Goal: Task Accomplishment & Management: Manage account settings

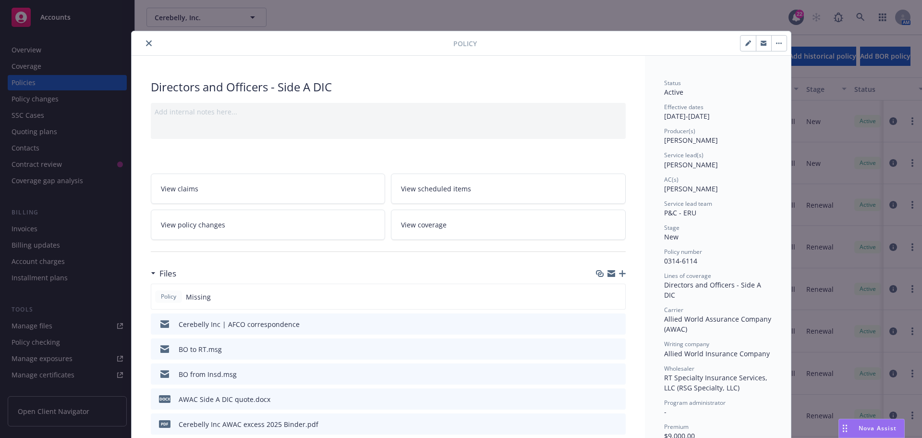
click at [147, 41] on icon "close" at bounding box center [149, 43] width 6 height 6
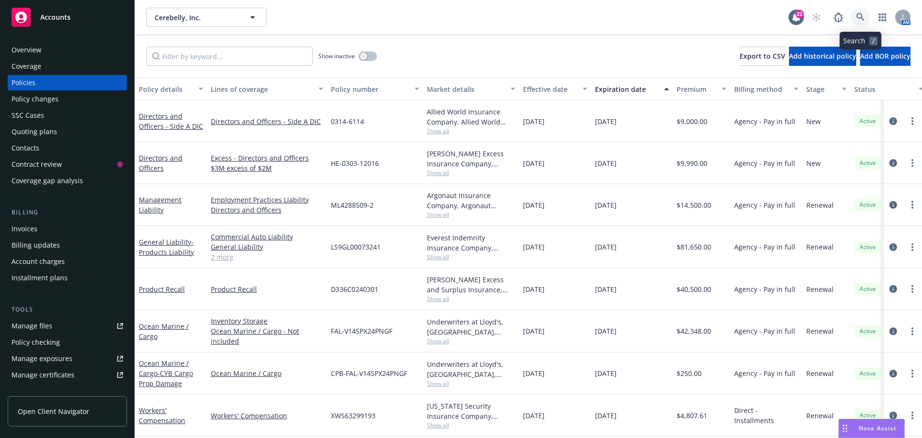
click at [859, 20] on icon at bounding box center [861, 17] width 9 height 9
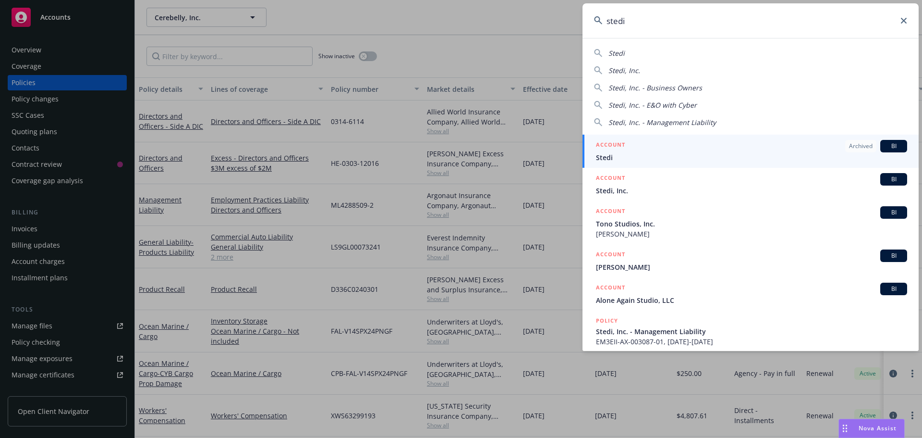
type input "stedi"
click at [625, 157] on span "Stedi" at bounding box center [751, 157] width 311 height 10
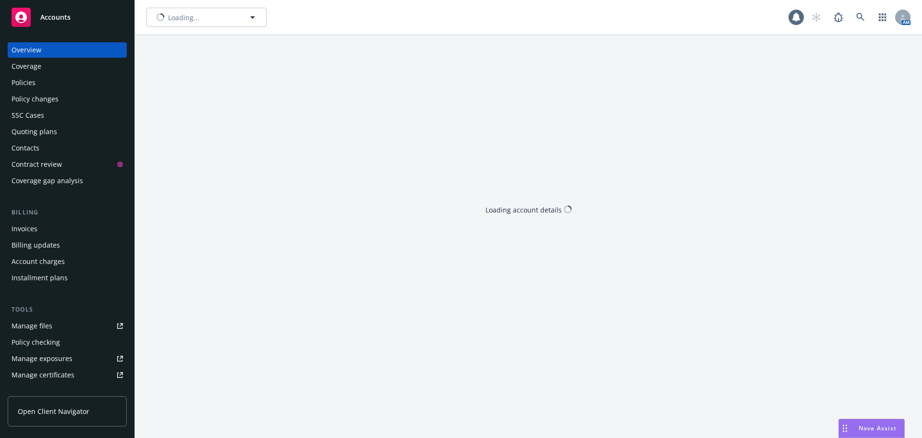
type input "Stedi"
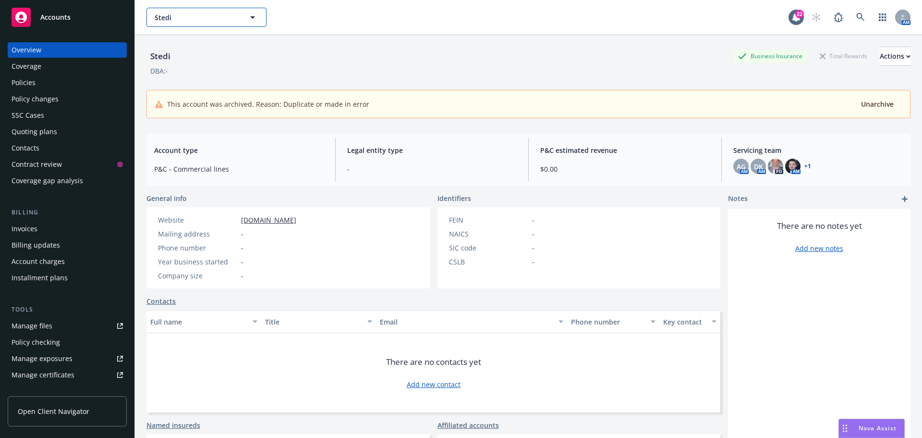
click at [207, 20] on span "Stedi" at bounding box center [196, 17] width 83 height 10
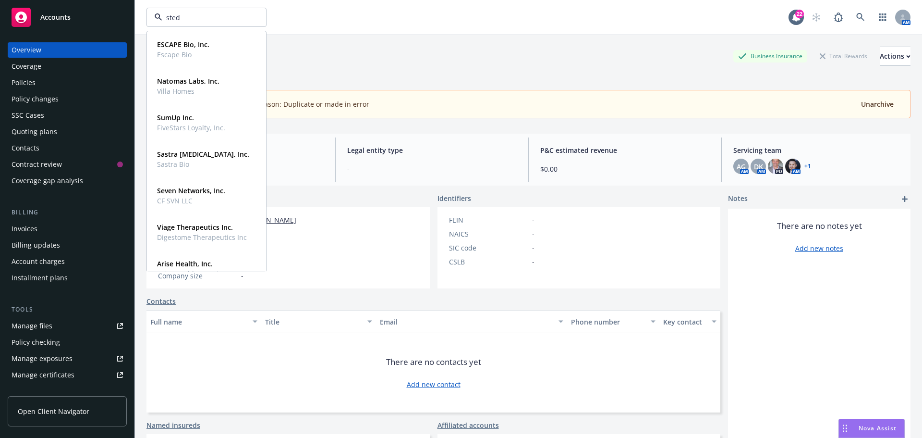
type input "stedi"
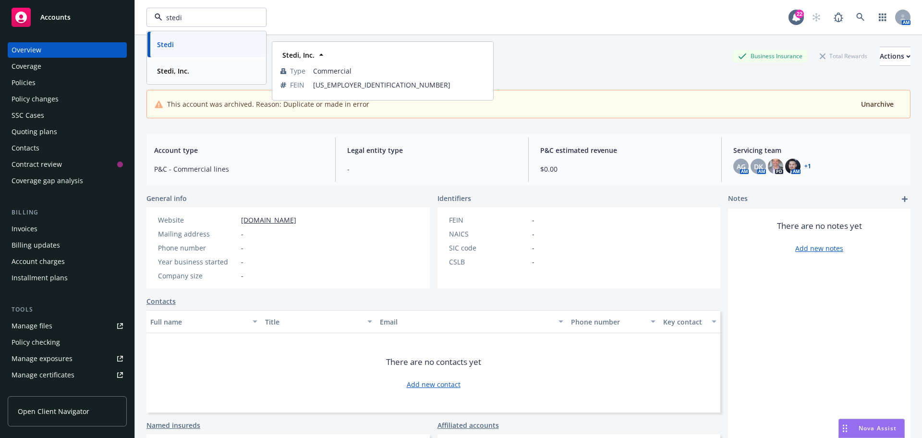
click at [188, 73] on strong "Stedi, Inc." at bounding box center [173, 70] width 32 height 9
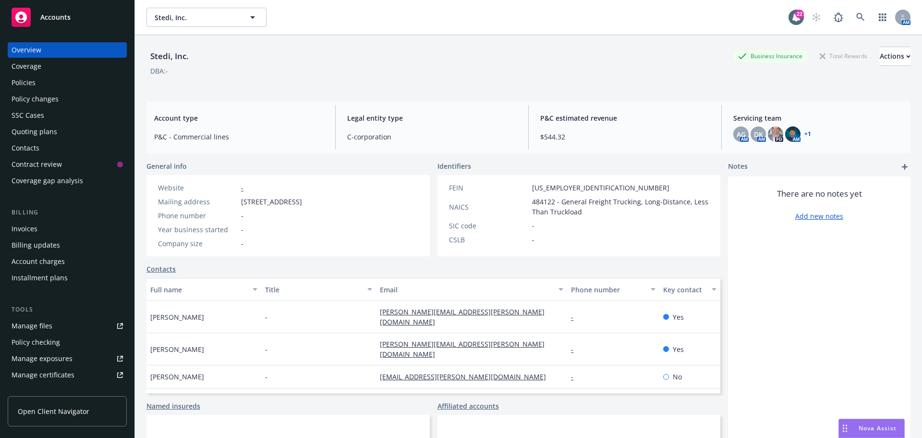
click at [37, 69] on div "Coverage" at bounding box center [27, 66] width 30 height 15
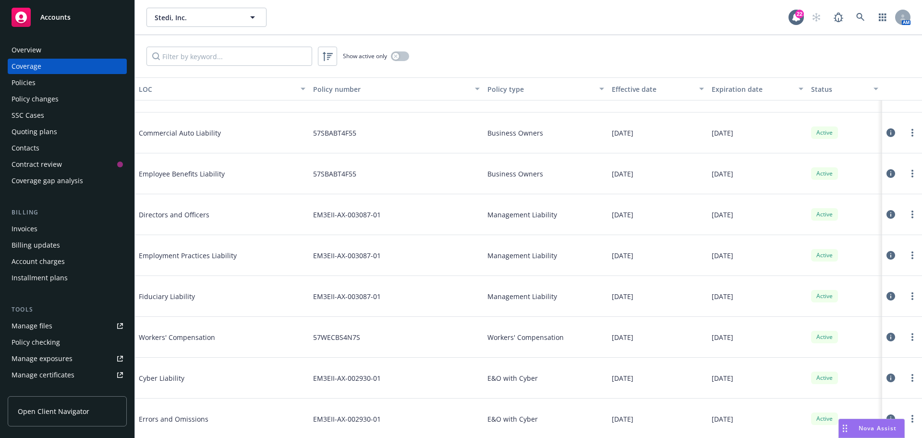
scroll to position [71, 0]
click at [54, 129] on div "Quoting plans" at bounding box center [35, 131] width 46 height 15
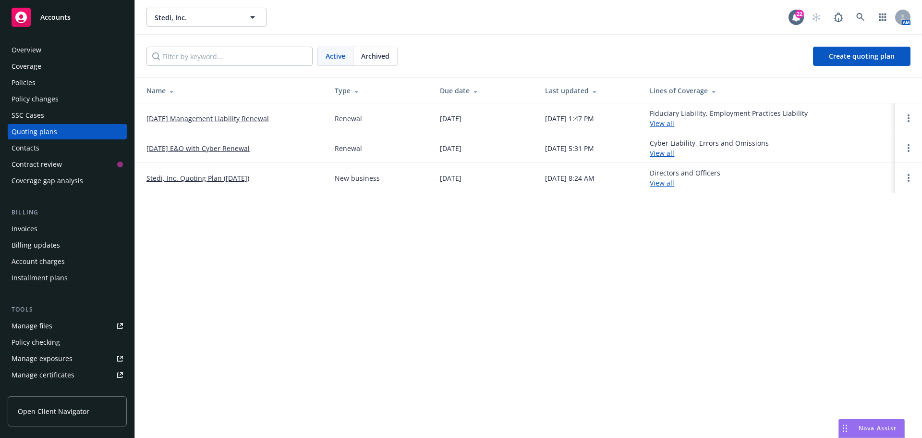
click at [214, 119] on link "10/15/25 Management Liability Renewal" at bounding box center [208, 118] width 123 height 10
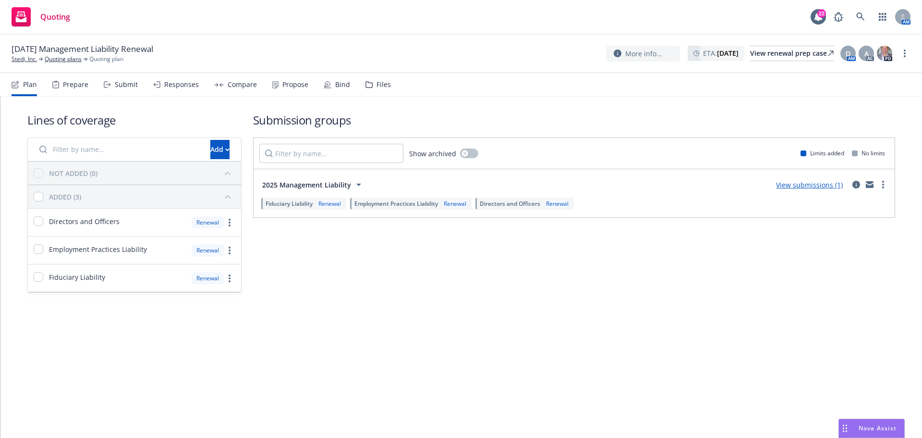
click at [384, 85] on div "Files" at bounding box center [384, 85] width 14 height 8
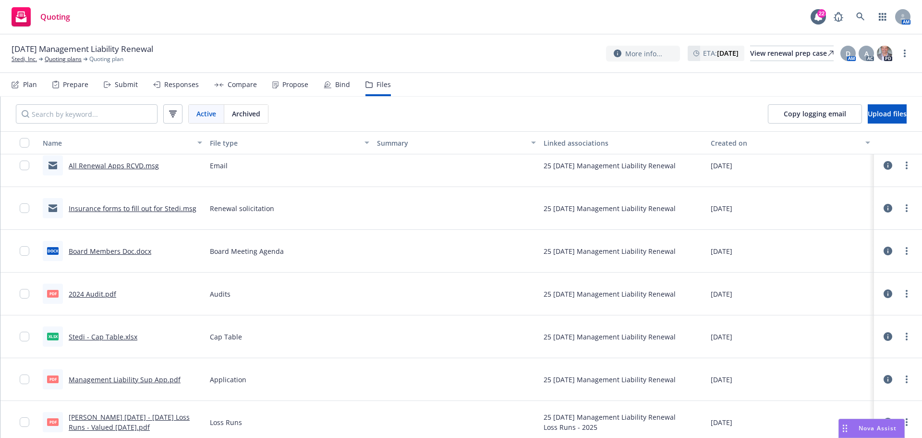
scroll to position [16, 0]
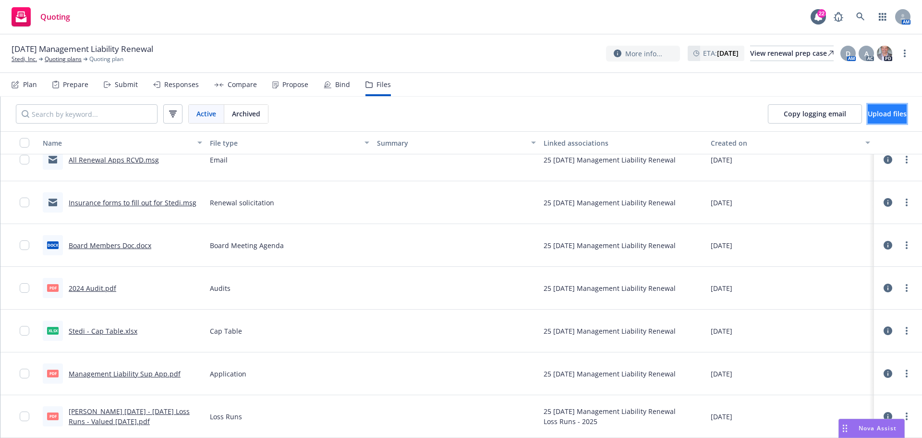
click at [878, 109] on span "Upload files" at bounding box center [887, 113] width 39 height 9
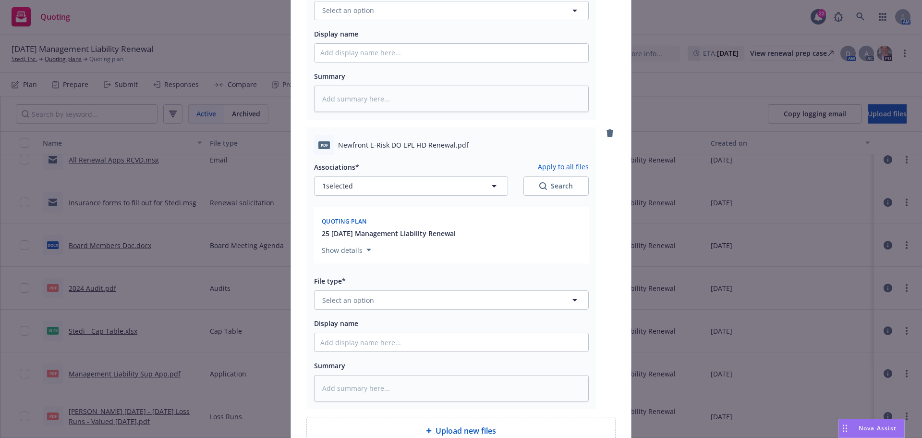
scroll to position [371, 0]
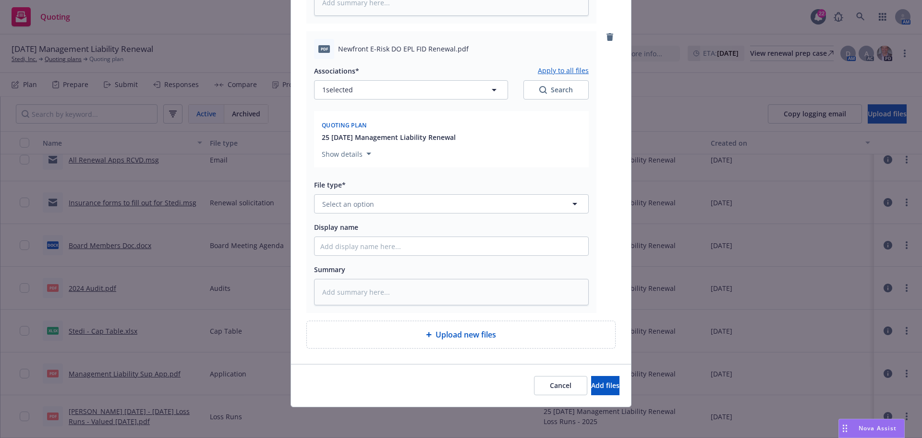
type textarea "x"
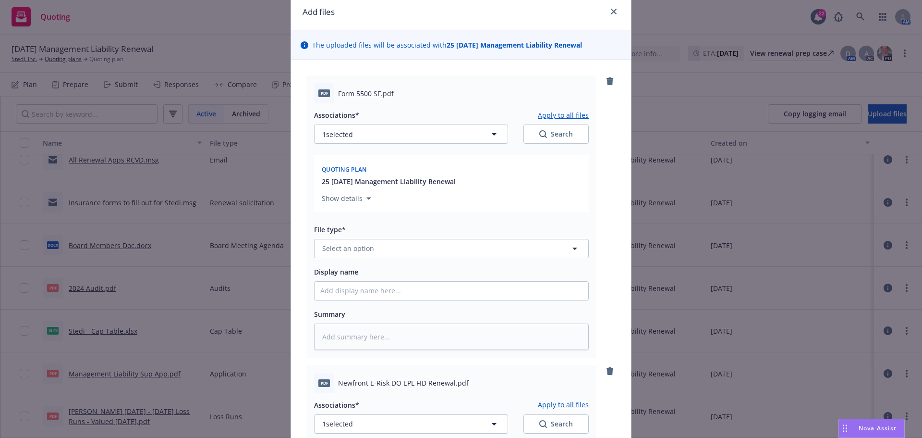
scroll to position [36, 0]
drag, startPoint x: 335, startPoint y: 95, endPoint x: 377, endPoint y: 95, distance: 42.3
click at [377, 95] on span "Form 5500 SF.pdf" at bounding box center [366, 94] width 56 height 10
copy span "Form 5500 SF"
click at [343, 246] on span "Select an option" at bounding box center [348, 249] width 52 height 10
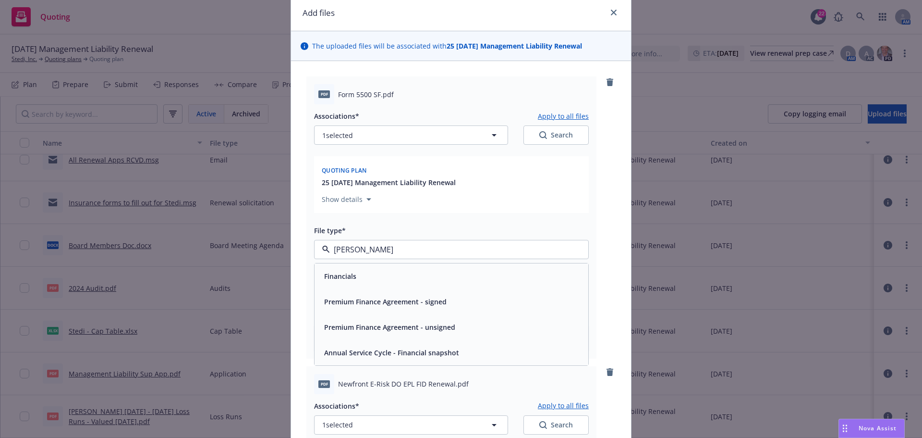
type input "financ"
click at [350, 275] on span "Financials" at bounding box center [340, 276] width 32 height 10
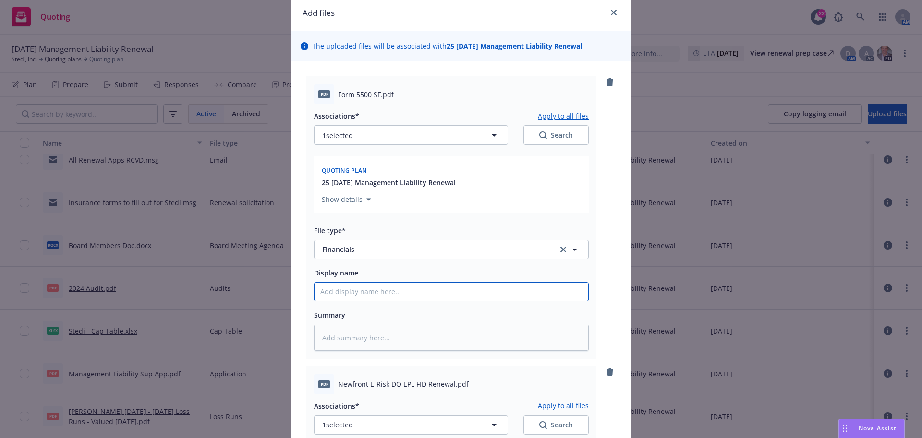
click at [342, 292] on input "Display name" at bounding box center [452, 291] width 274 height 18
paste input "Form 5500 SF"
type textarea "x"
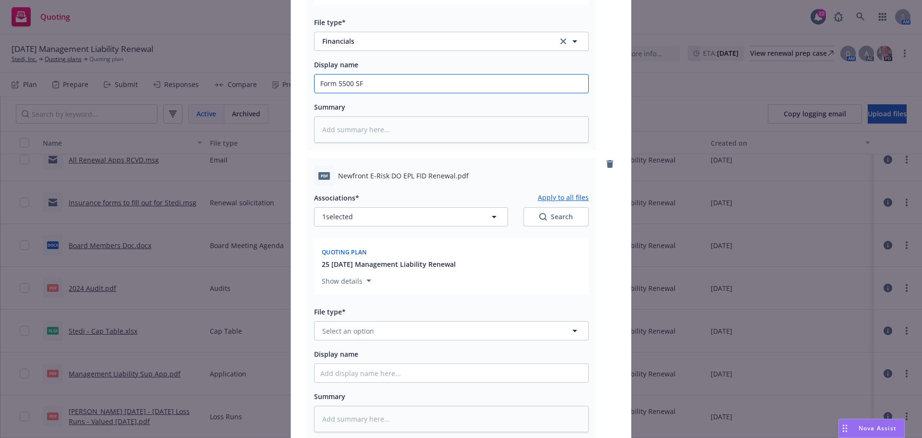
scroll to position [276, 0]
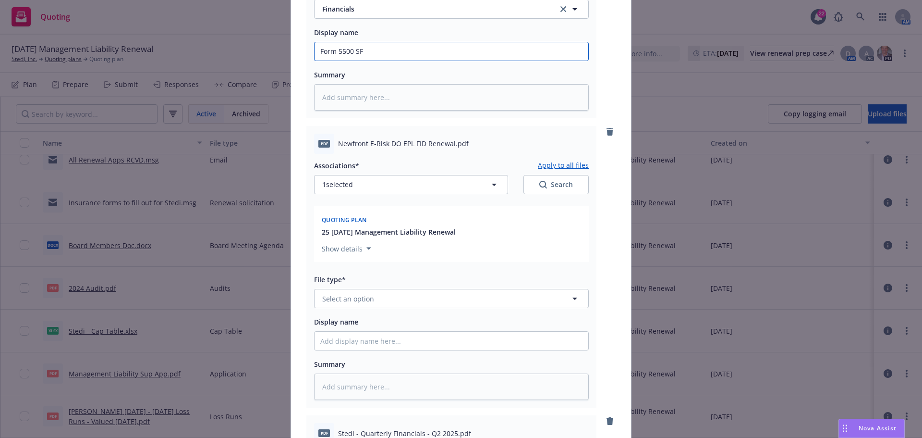
type input "Form 5500 SF"
drag, startPoint x: 350, startPoint y: 142, endPoint x: 449, endPoint y: 143, distance: 99.0
click at [449, 143] on span "Newfront E-Risk DO EPL FID Renewal.pdf" at bounding box center [403, 143] width 131 height 10
copy span "Newfront E-Risk DO EPL FID Renewal"
click at [339, 298] on span "Select an option" at bounding box center [348, 299] width 52 height 10
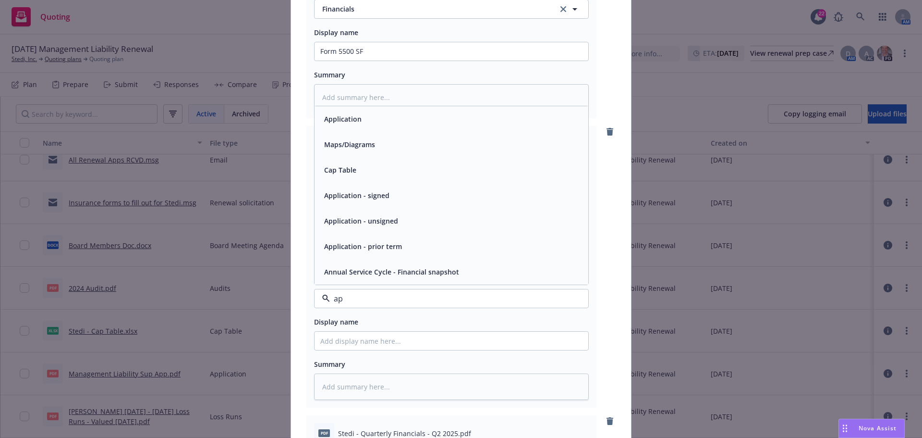
type input "app"
click at [369, 222] on span "Application - signed" at bounding box center [356, 221] width 65 height 10
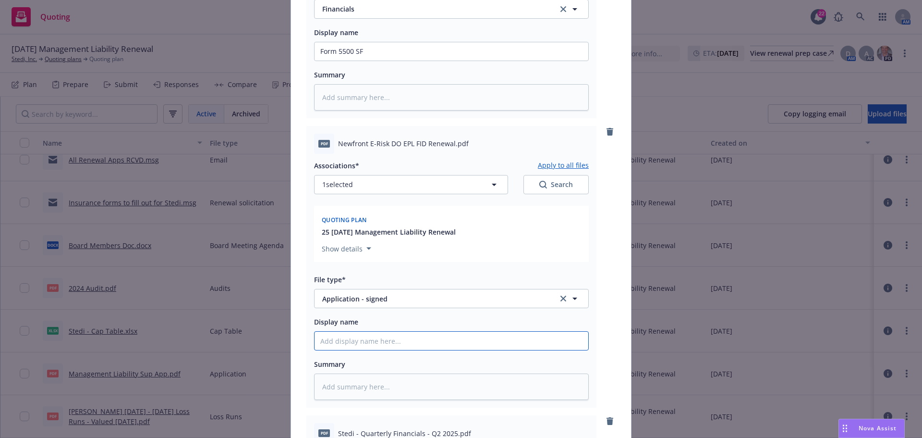
click at [337, 61] on input "Display name" at bounding box center [452, 51] width 274 height 18
paste input "Newfront E-Risk DO EPL FID Renewal"
type textarea "x"
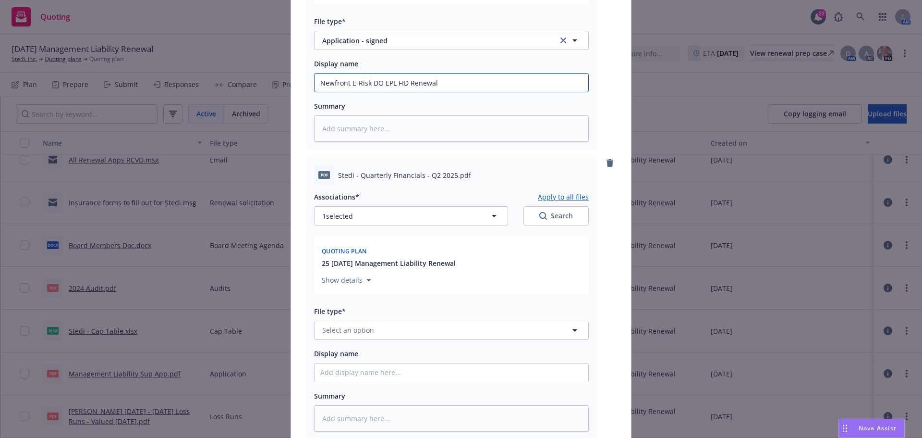
scroll to position [613, 0]
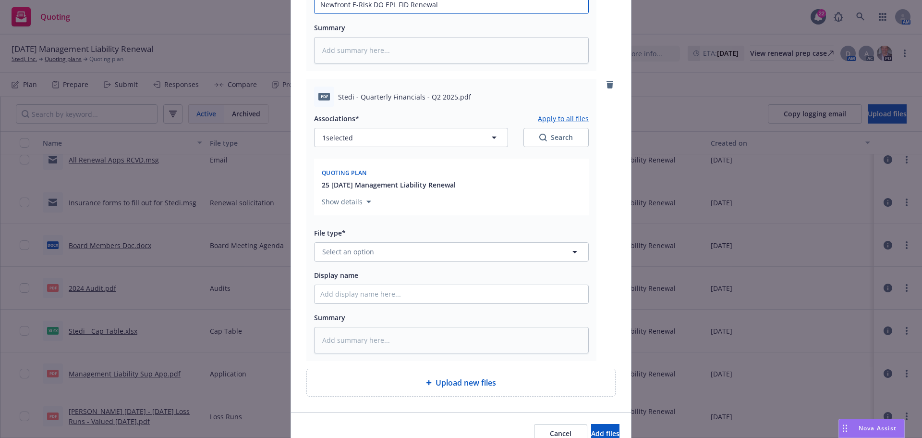
type input "Newfront E-Risk DO EPL FID Renewal"
click at [338, 97] on span "Stedi - Quarterly Financials - Q2 2025.pdf" at bounding box center [404, 97] width 133 height 10
drag, startPoint x: 335, startPoint y: 97, endPoint x: 449, endPoint y: 96, distance: 114.3
click at [449, 96] on span "Stedi - Quarterly Financials - Q2 2025.pdf" at bounding box center [404, 97] width 133 height 10
copy span "Stedi - Quarterly Financials - Q2 2025"
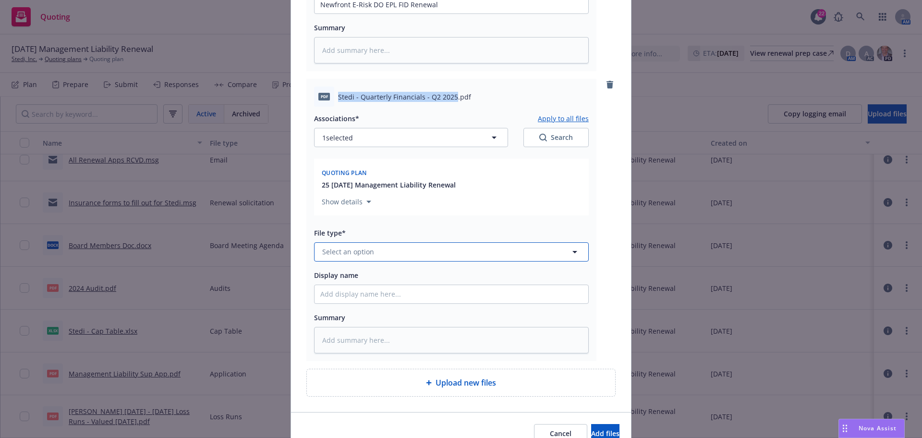
click at [357, 252] on span "Select an option" at bounding box center [348, 251] width 52 height 10
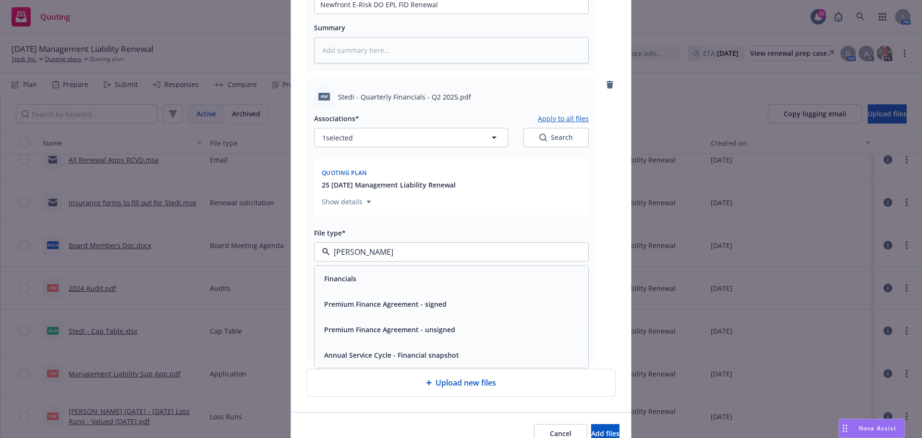
type input "financ"
click at [344, 276] on span "Financials" at bounding box center [340, 278] width 32 height 10
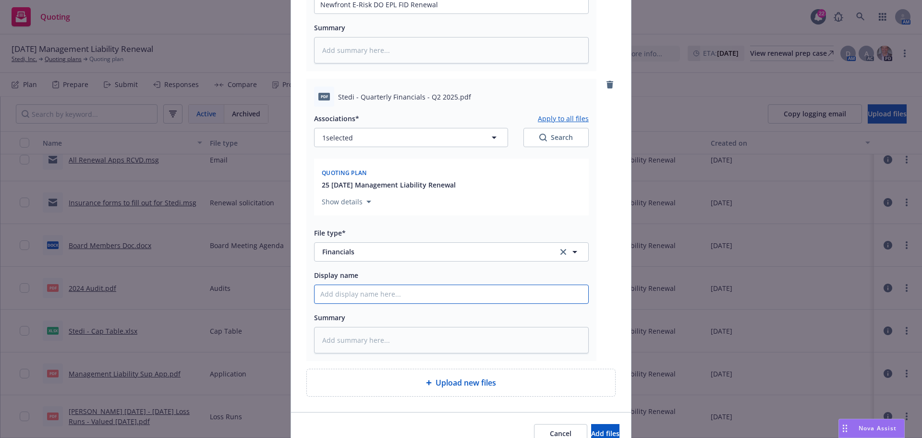
paste input "Stedi - Quarterly Financials - Q2 2025"
type textarea "x"
type input "Stedi - Quarterly Financials - Q2 2025"
click at [591, 435] on span "Add files" at bounding box center [605, 433] width 28 height 9
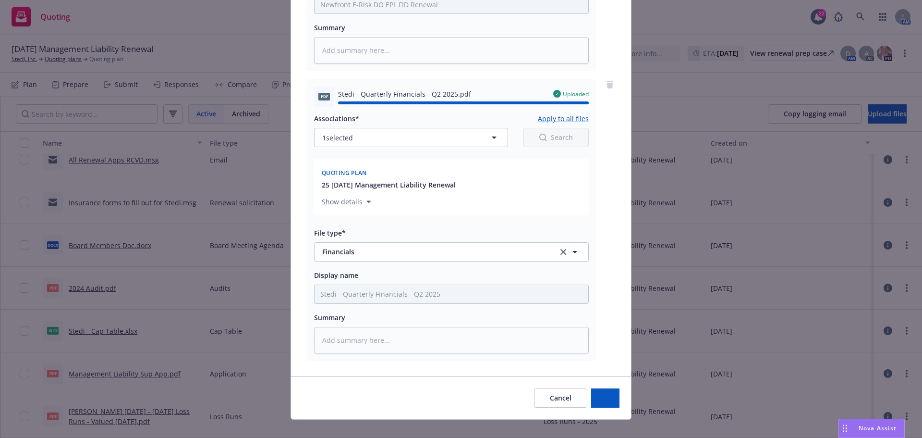
type textarea "x"
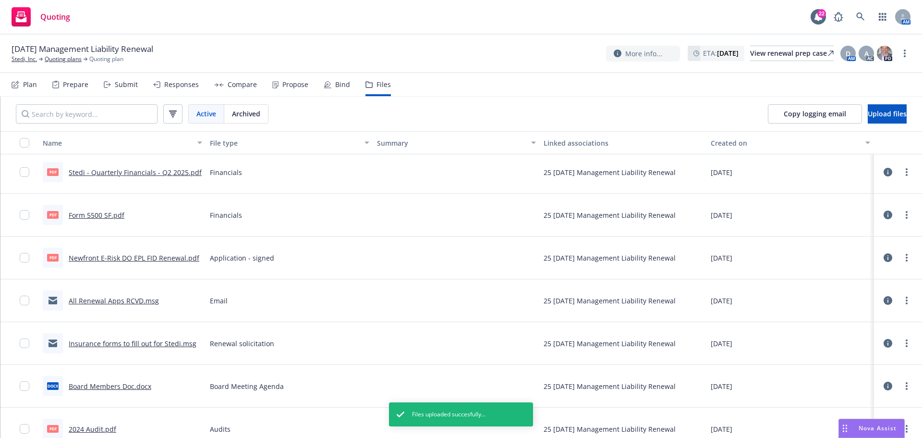
scroll to position [0, 0]
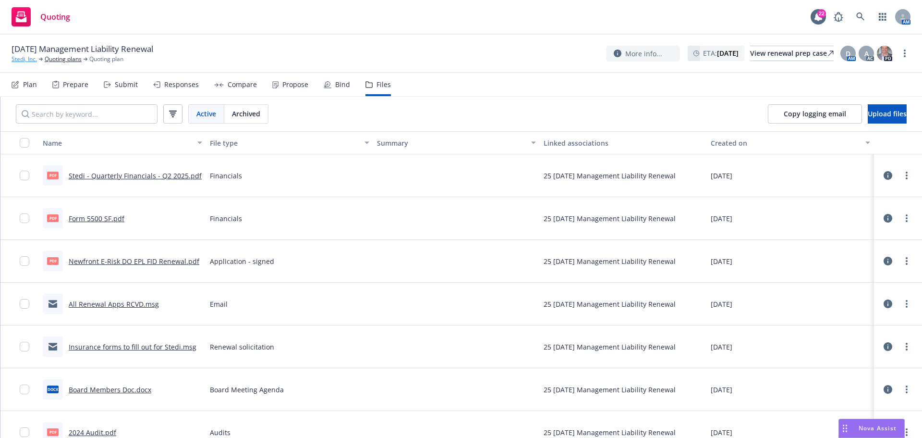
click at [24, 60] on link "Stedi, Inc." at bounding box center [24, 59] width 25 height 9
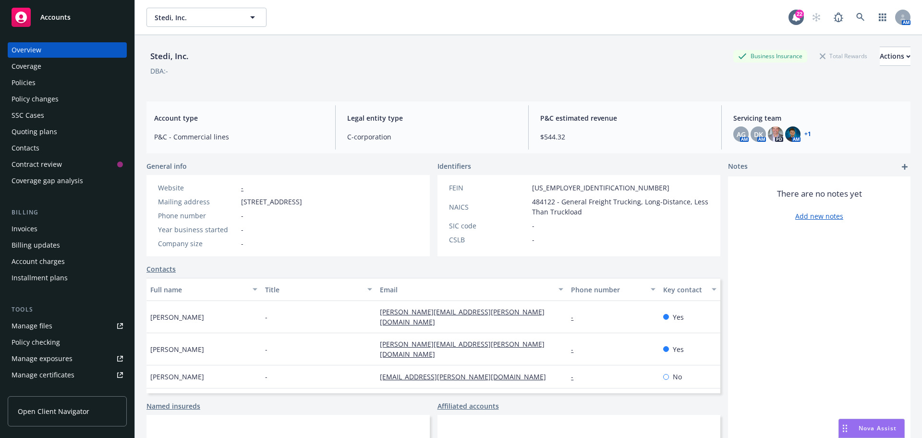
click at [31, 84] on div "Policies" at bounding box center [24, 82] width 24 height 15
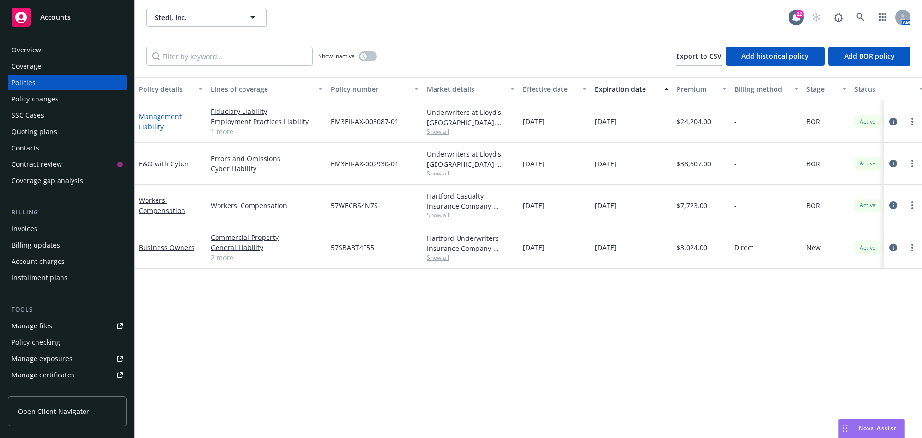
click at [149, 121] on link "Management Liability" at bounding box center [160, 121] width 43 height 19
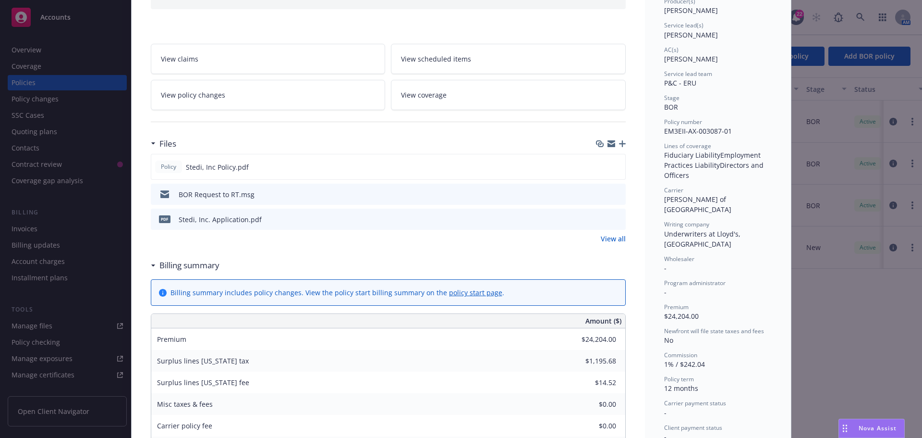
scroll to position [144, 0]
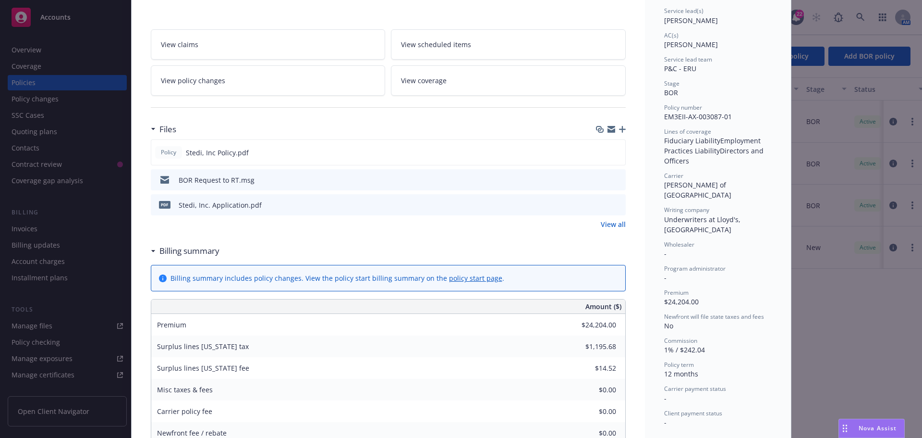
click at [608, 224] on link "View all" at bounding box center [613, 224] width 25 height 10
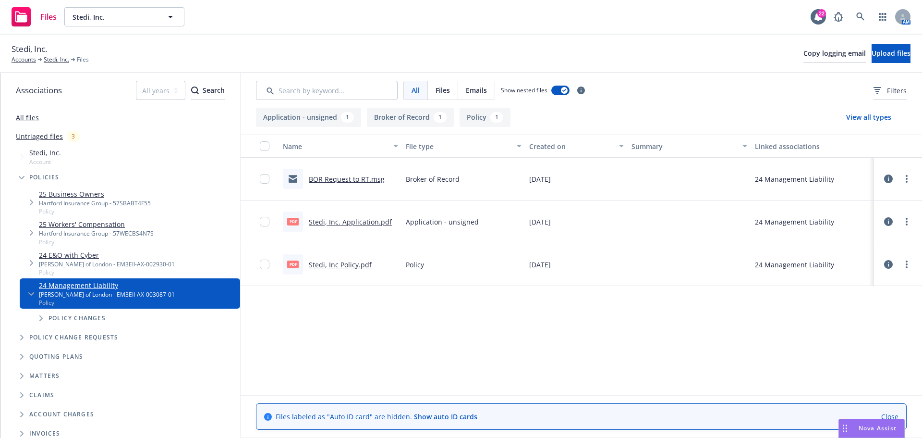
click at [348, 179] on link "BOR Request to RT.msg" at bounding box center [347, 178] width 76 height 9
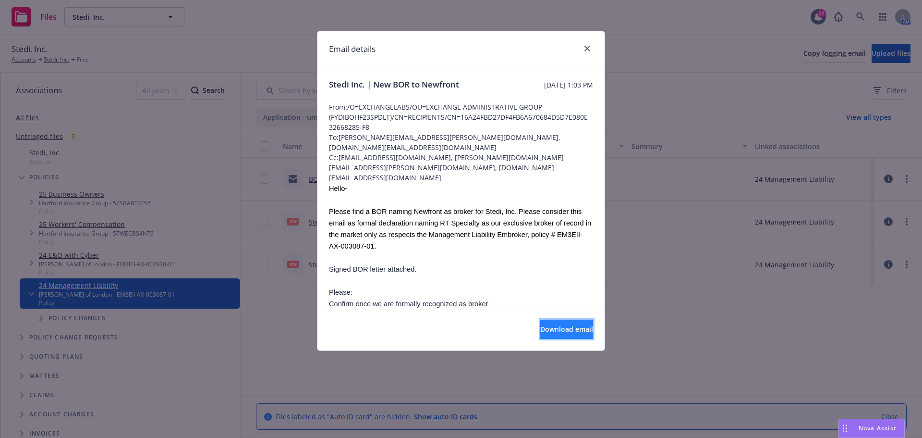
drag, startPoint x: 541, startPoint y: 329, endPoint x: 539, endPoint y: 334, distance: 5.8
click at [542, 330] on span "Download email" at bounding box center [566, 328] width 53 height 9
click at [590, 49] on icon "close" at bounding box center [588, 49] width 6 height 6
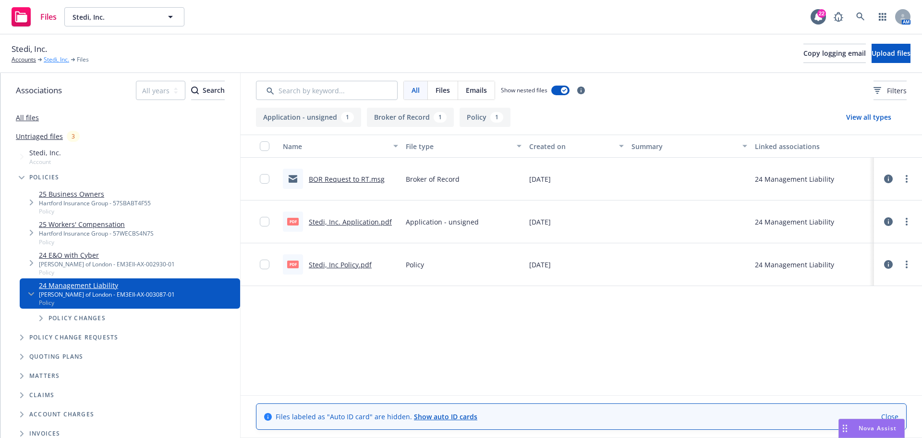
click at [54, 60] on link "Stedi, Inc." at bounding box center [56, 59] width 25 height 9
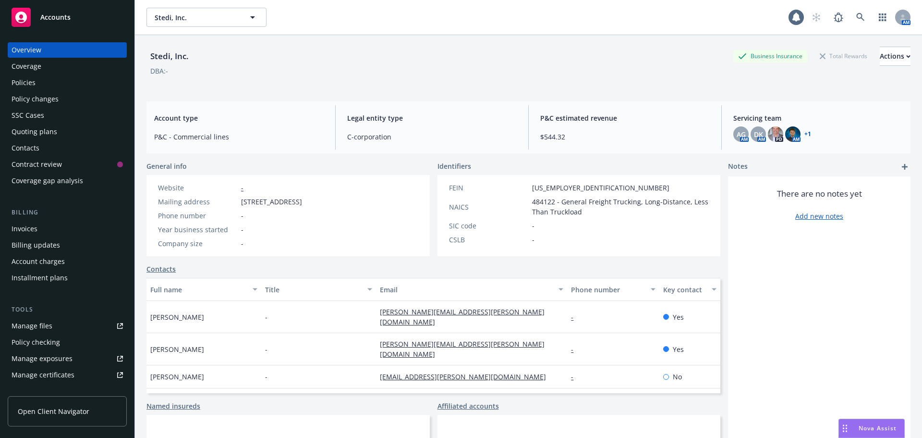
click at [33, 83] on div "Policies" at bounding box center [24, 82] width 24 height 15
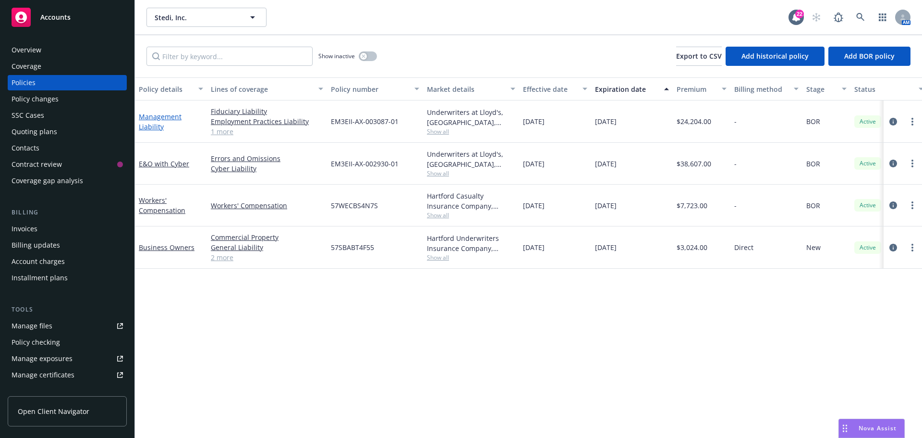
click at [151, 120] on link "Management Liability" at bounding box center [160, 121] width 43 height 19
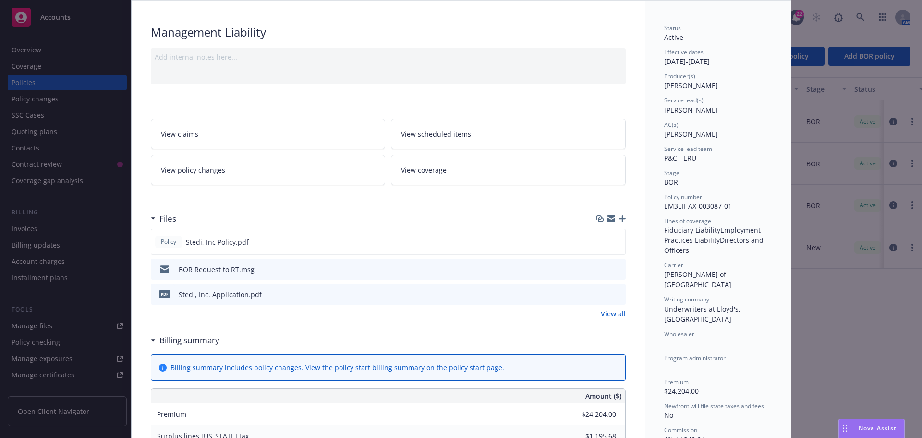
scroll to position [144, 0]
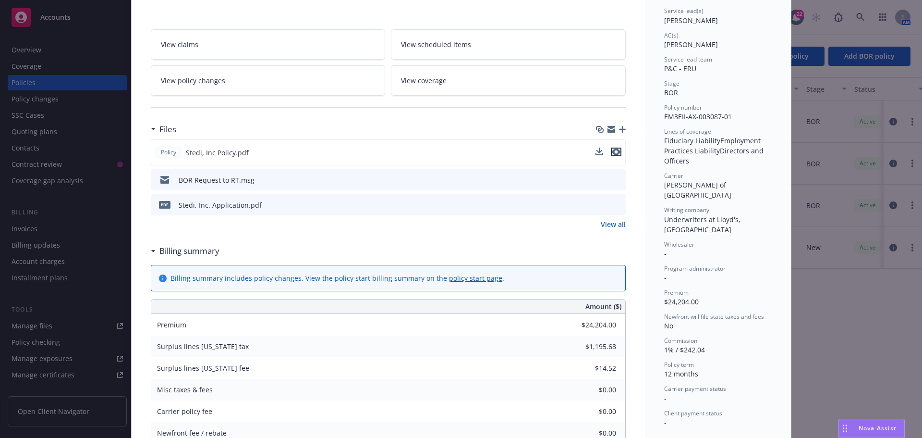
click at [614, 149] on icon "preview file" at bounding box center [616, 151] width 9 height 7
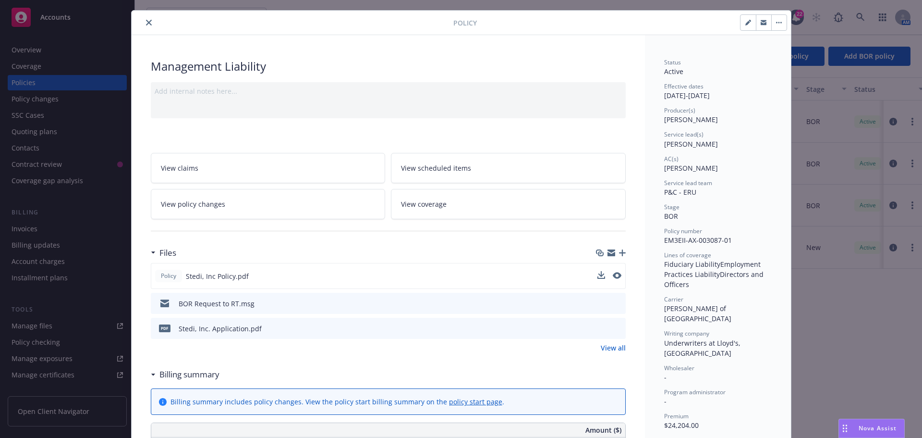
scroll to position [0, 0]
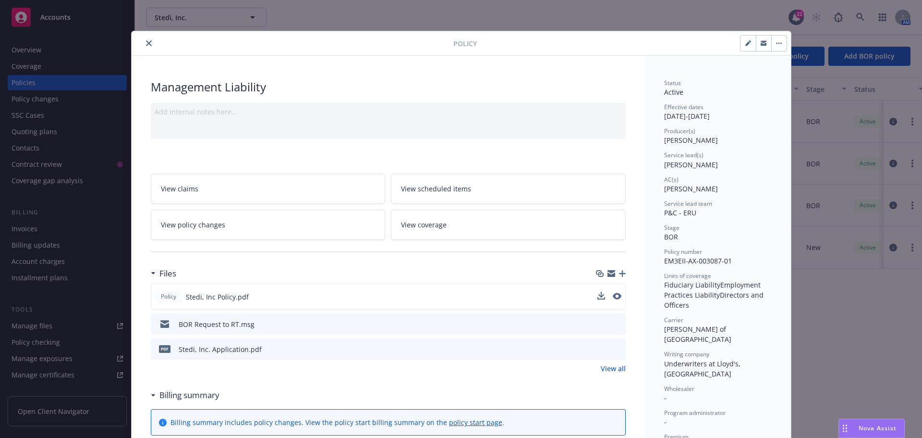
click at [149, 44] on button "close" at bounding box center [149, 43] width 12 height 12
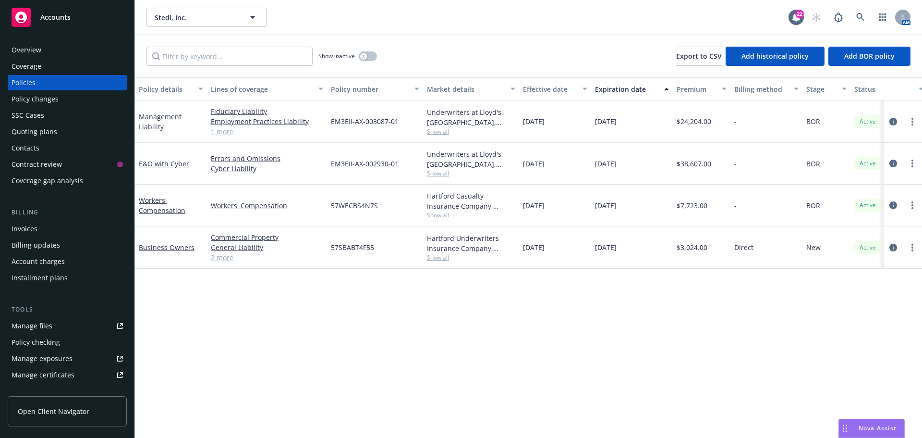
click at [36, 129] on div "Quoting plans" at bounding box center [35, 131] width 46 height 15
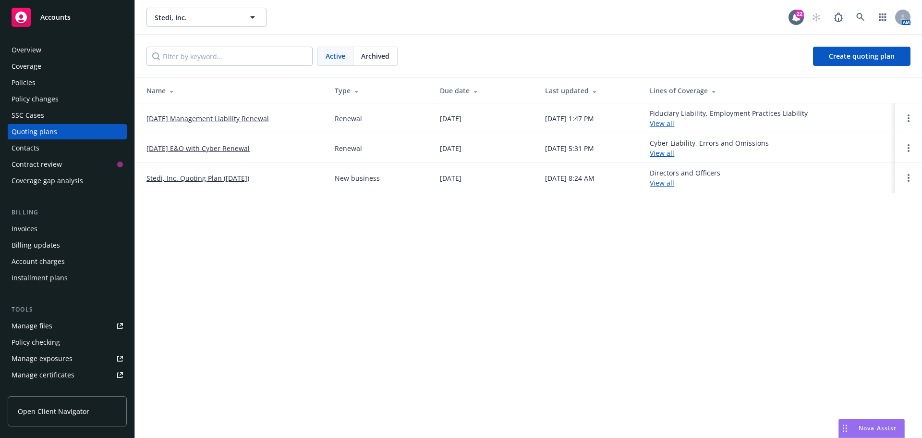
click at [180, 119] on link "[DATE] Management Liability Renewal" at bounding box center [208, 118] width 123 height 10
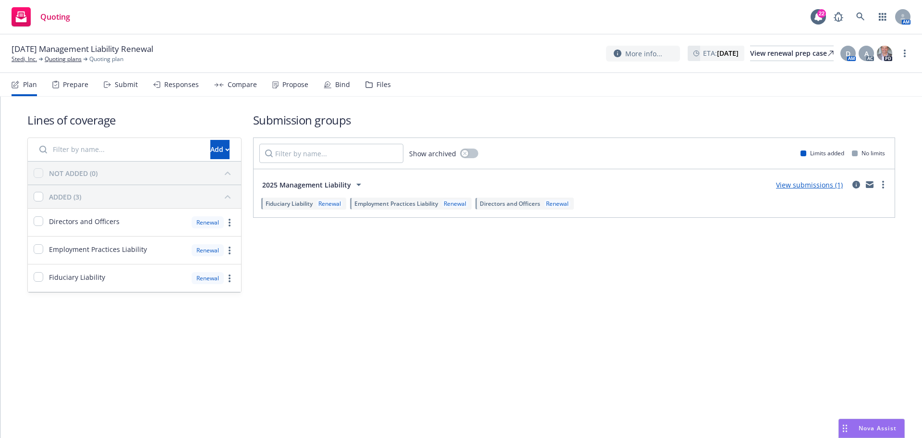
click at [377, 84] on div "Files" at bounding box center [384, 85] width 14 height 8
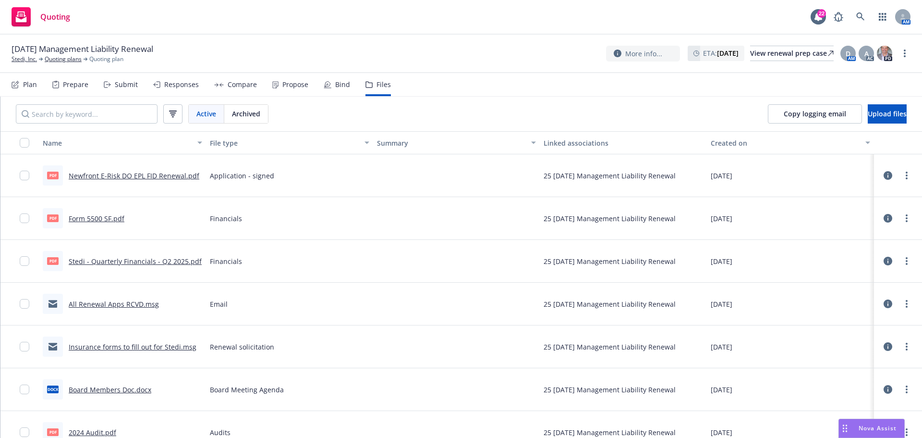
click at [80, 86] on div "Prepare" at bounding box center [75, 85] width 25 height 8
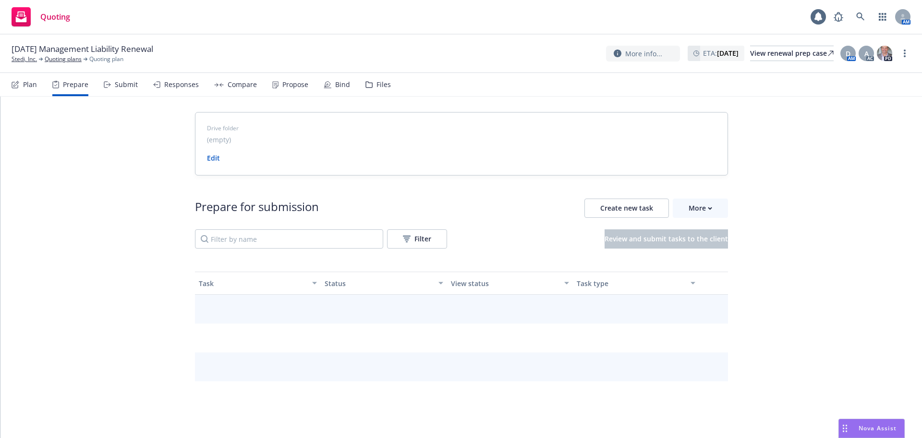
click at [29, 86] on div "Plan" at bounding box center [30, 85] width 14 height 8
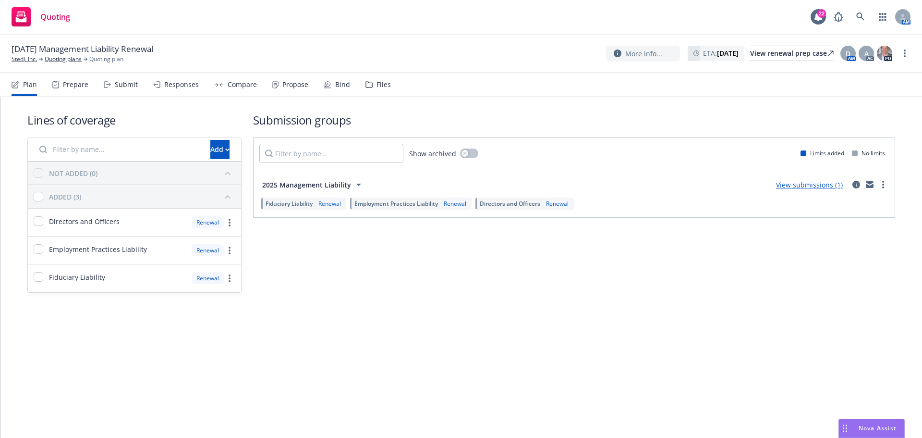
click at [796, 186] on link "View submissions (1)" at bounding box center [809, 184] width 67 height 9
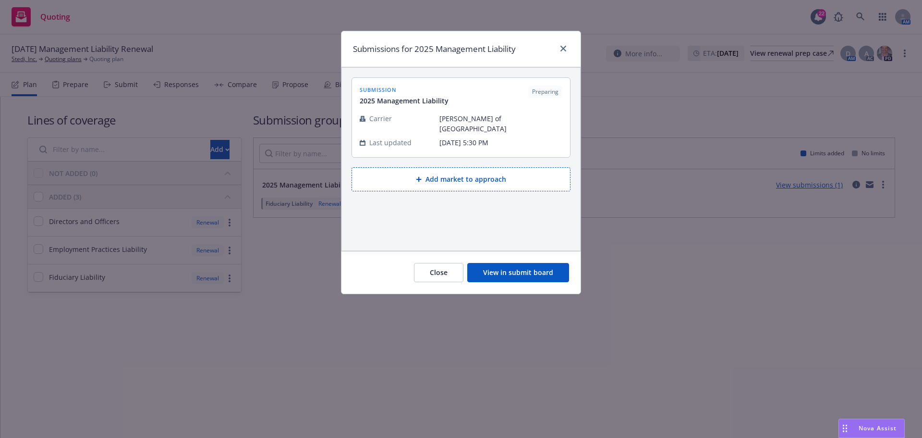
click at [503, 270] on button "View in submit board" at bounding box center [518, 272] width 102 height 19
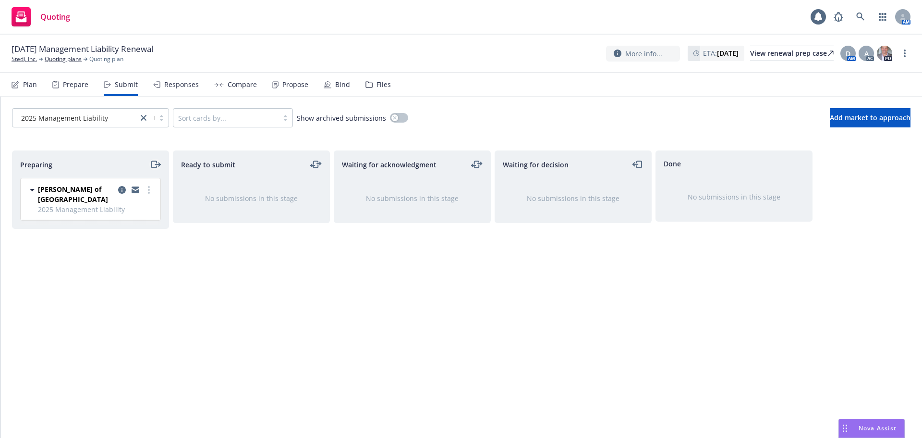
click at [156, 162] on icon "moveRight" at bounding box center [155, 165] width 11 height 12
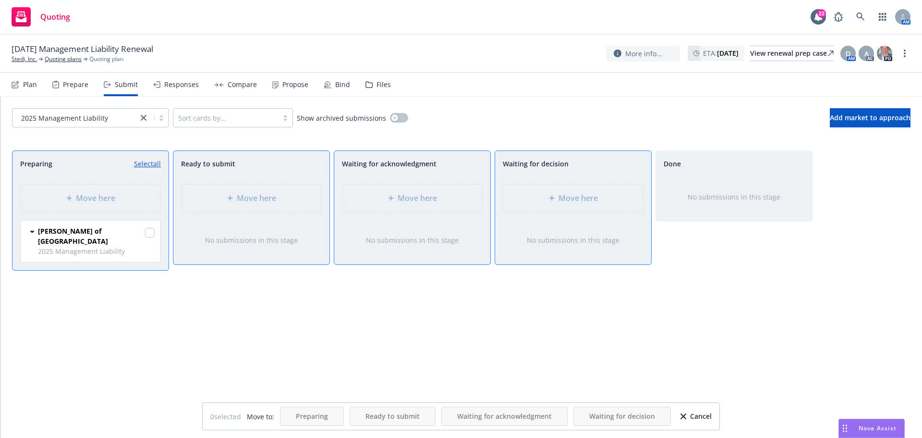
click at [151, 165] on link "Select all" at bounding box center [147, 164] width 27 height 10
checkbox input "true"
click at [601, 201] on div "Move here" at bounding box center [573, 198] width 124 height 12
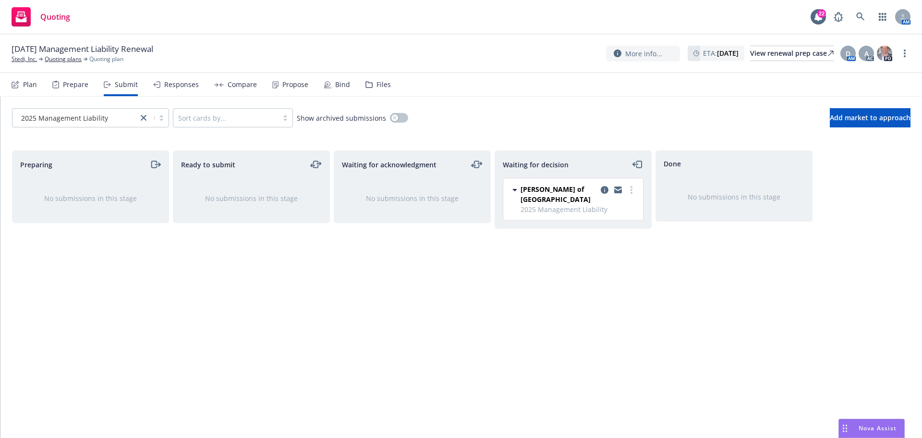
click at [24, 83] on div "Plan" at bounding box center [30, 85] width 14 height 8
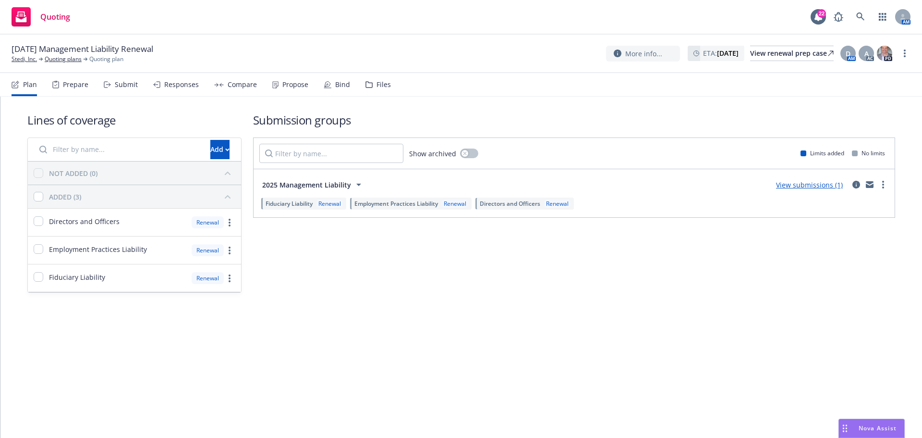
click at [800, 184] on link "View submissions (1)" at bounding box center [809, 184] width 67 height 9
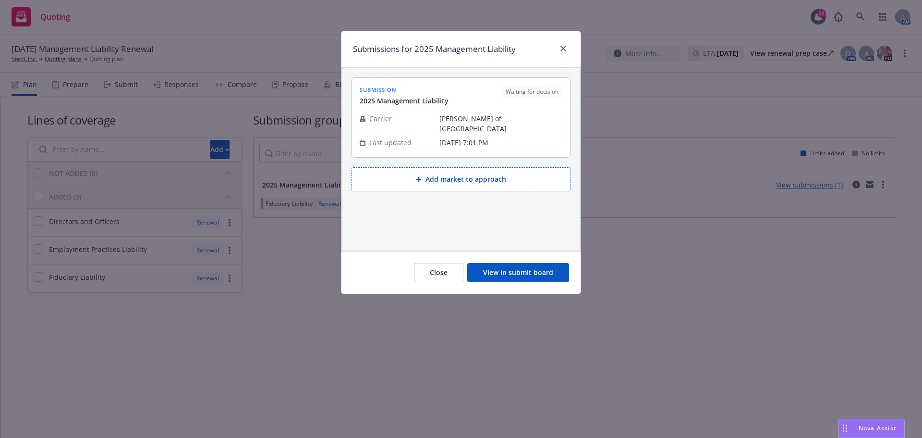
click at [469, 170] on button "Add market to approach" at bounding box center [461, 179] width 219 height 24
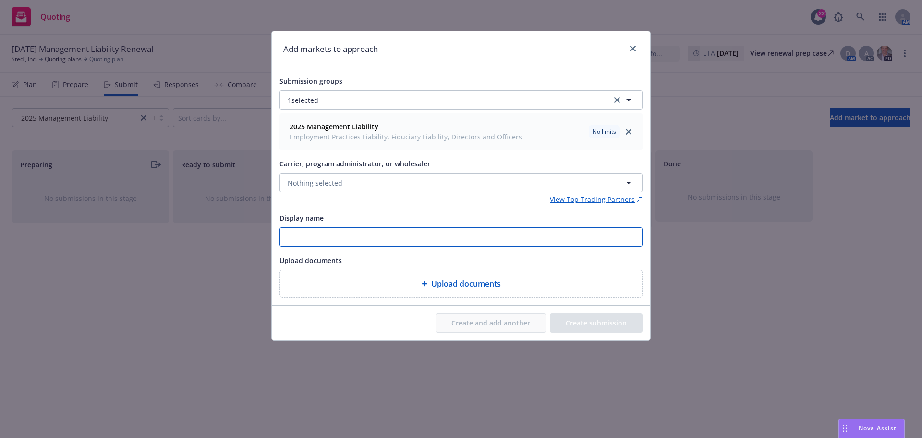
click at [314, 234] on input "Display name" at bounding box center [461, 237] width 362 height 18
type input "rt s"
drag, startPoint x: 307, startPoint y: 227, endPoint x: 260, endPoint y: 227, distance: 46.6
click at [258, 225] on div "Add markets to approach Submission groups 1 selected 2025 Management Liability …" at bounding box center [461, 219] width 922 height 438
drag, startPoint x: 287, startPoint y: 242, endPoint x: 277, endPoint y: 243, distance: 9.6
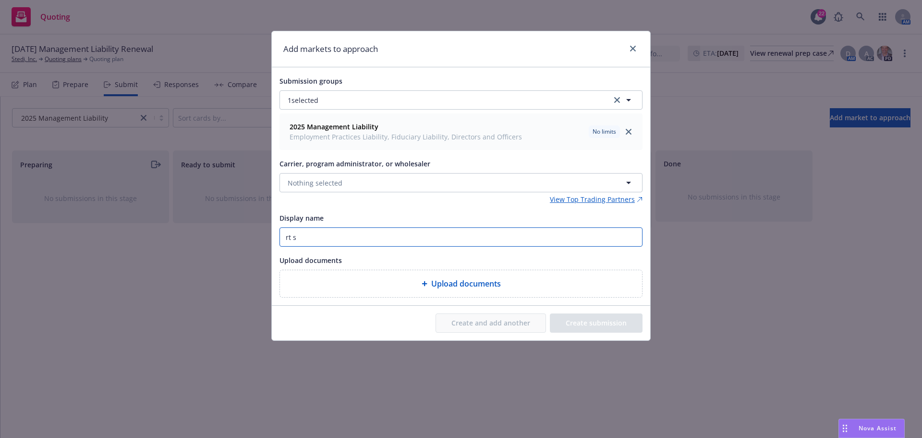
click at [277, 243] on div "Submission groups 1 selected 2025 Management Liability Employment Practices Lia…" at bounding box center [461, 186] width 379 height 238
click at [313, 185] on span "Nothing selected" at bounding box center [315, 183] width 55 height 10
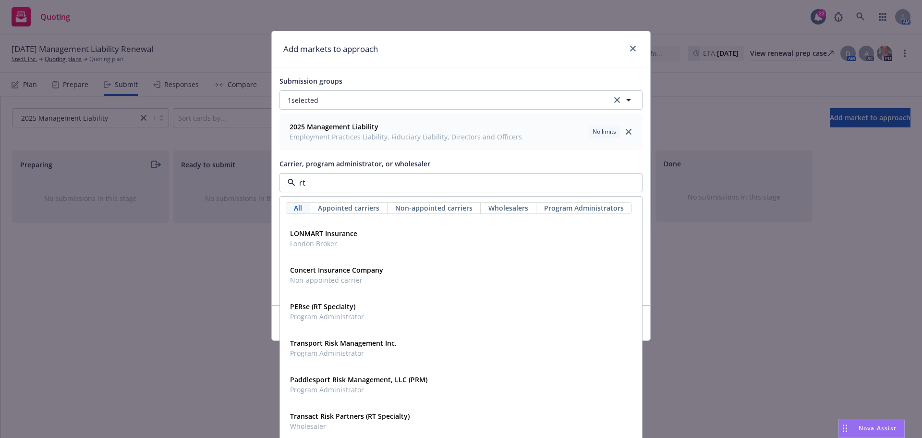
type input "rt s"
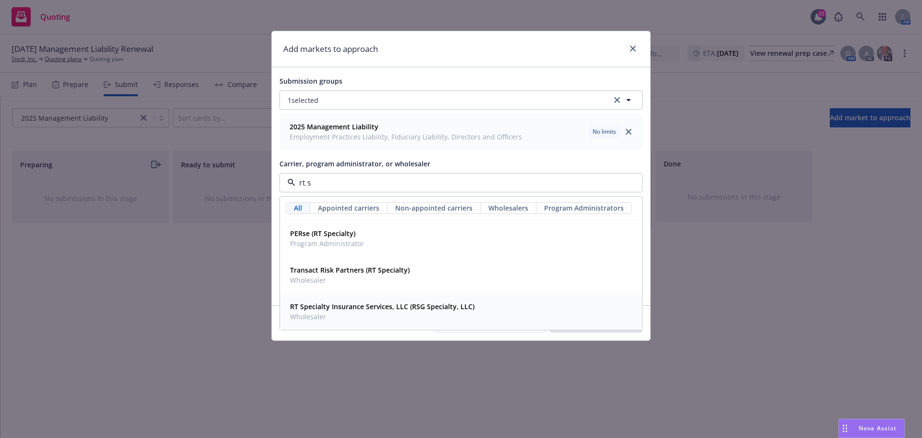
click at [373, 312] on div "RT Specialty Insurance Services, LLC (RSG Specialty, LLC) Wholesaler" at bounding box center [382, 311] width 184 height 20
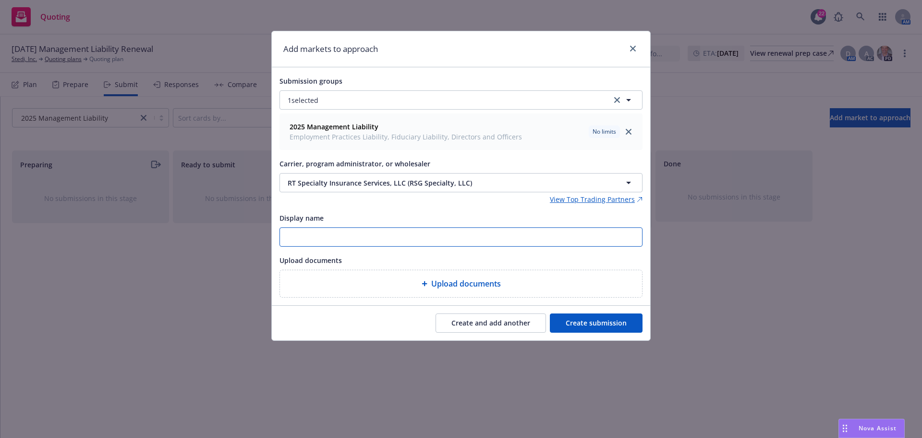
click at [307, 242] on input "Display name" at bounding box center [461, 237] width 362 height 18
click at [370, 237] on input "25-26 RT" at bounding box center [461, 237] width 362 height 18
paste input "Stedi Inc. | D&O-EPL-FID renewal submission exp 10-15-2025 (quotes by 9/15)"
drag, startPoint x: 571, startPoint y: 233, endPoint x: 259, endPoint y: 233, distance: 311.8
click at [259, 233] on div "Add markets to approach Submission groups 1 selected 2025 Management Liability …" at bounding box center [461, 219] width 922 height 438
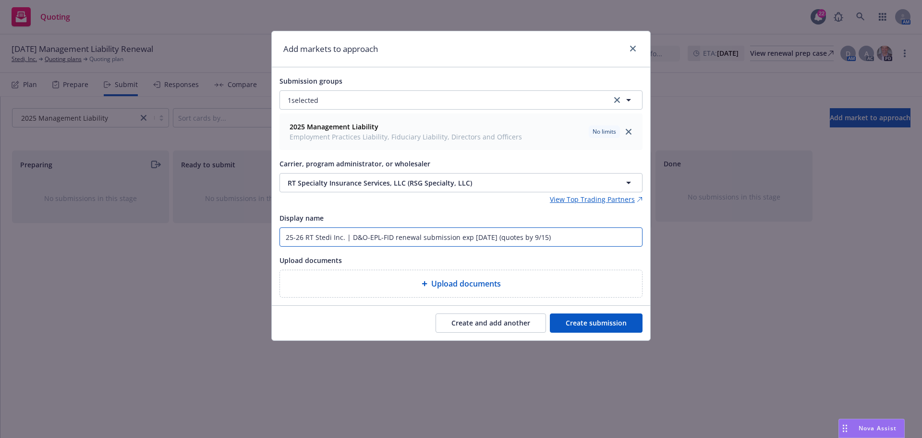
type input "25-26 RT Stedi Inc. | D&O-EPL-FID renewal submission exp 10-15-2025 (quotes by …"
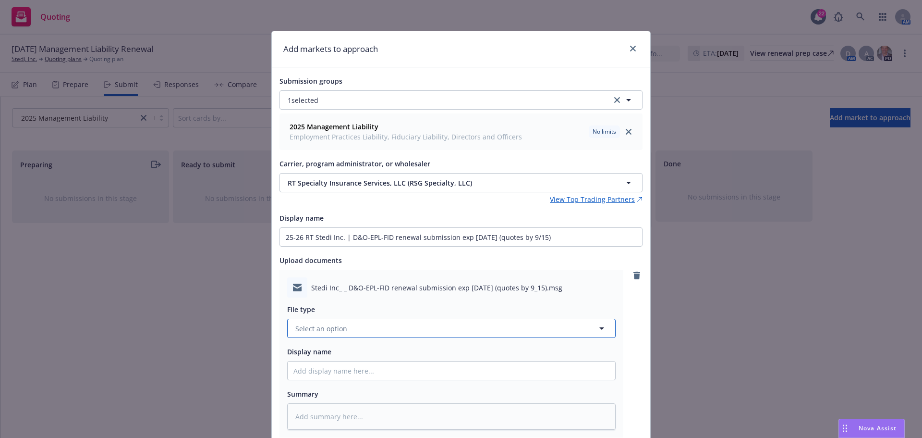
click at [358, 332] on button "Select an option" at bounding box center [451, 328] width 329 height 19
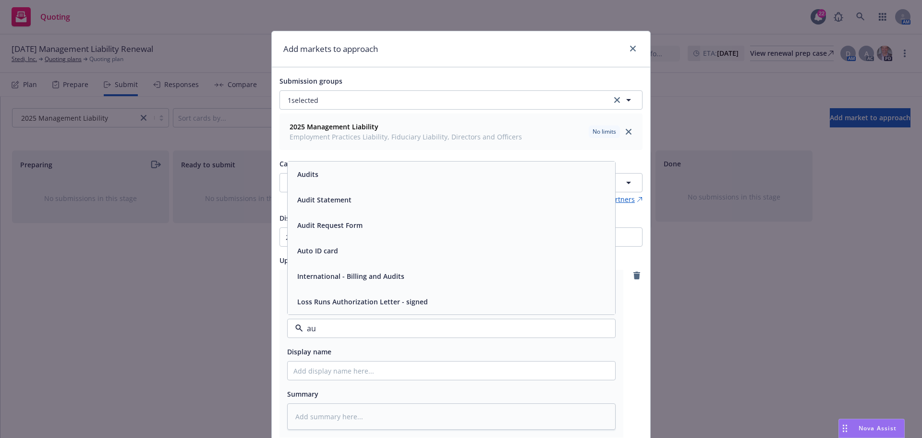
type input "aub"
type textarea "x"
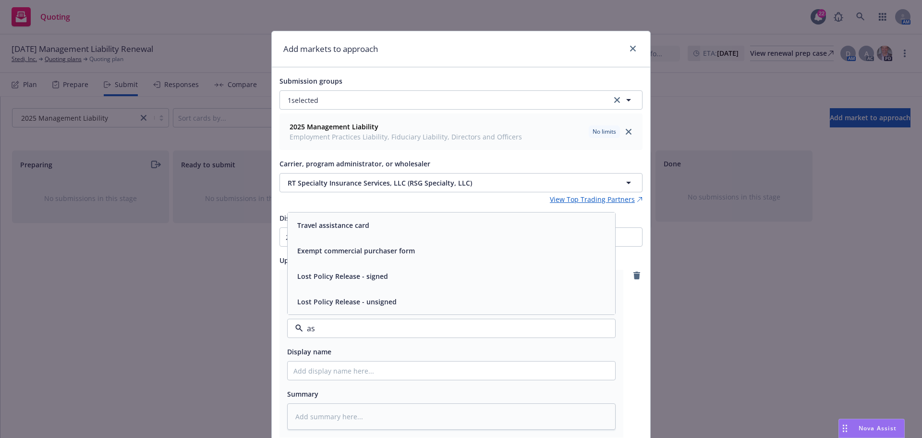
type input "a"
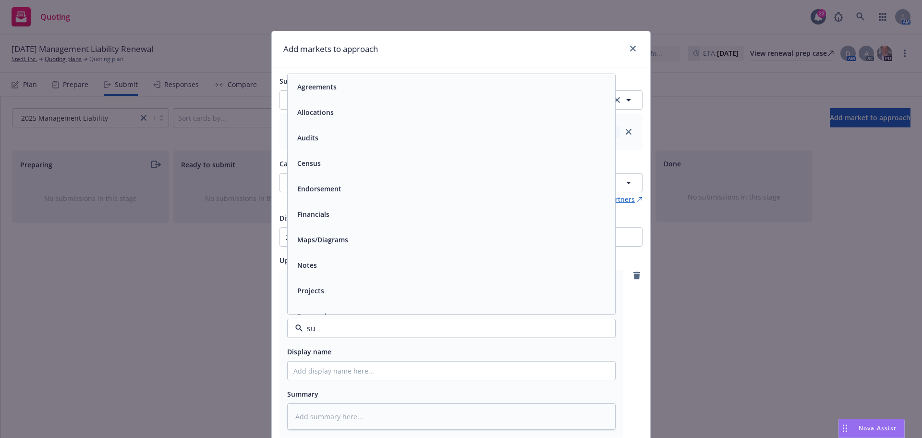
type input "sub"
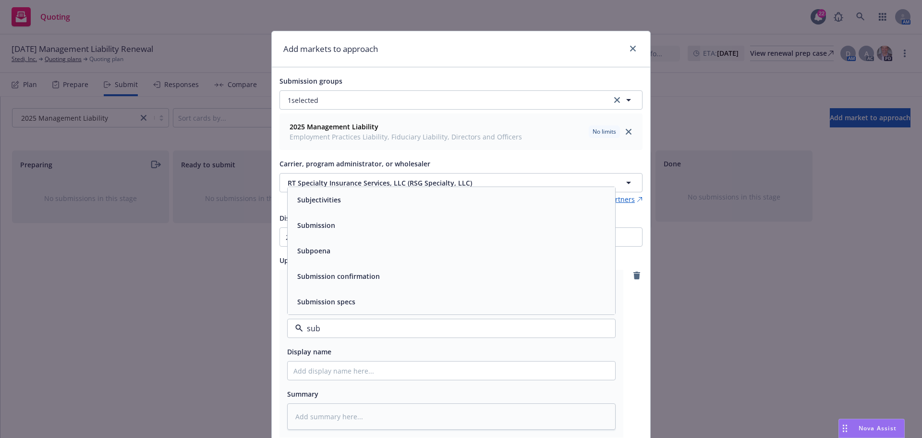
click at [331, 224] on span "Submission" at bounding box center [316, 225] width 38 height 10
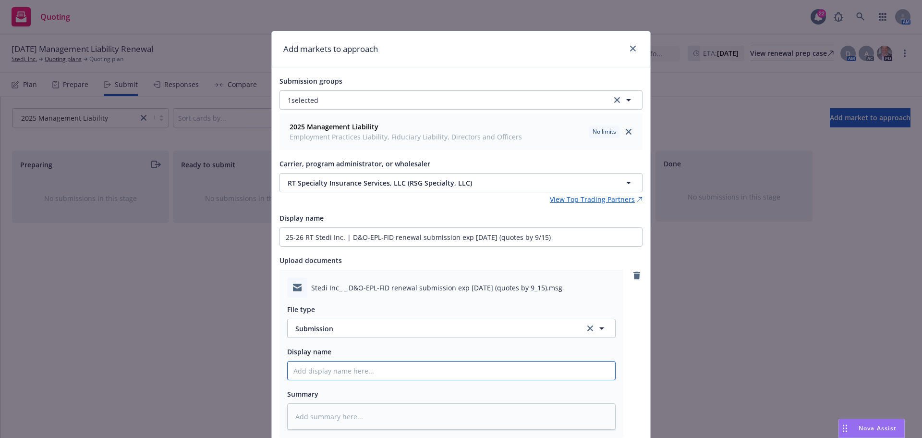
click at [331, 368] on input "Display name" at bounding box center [452, 370] width 328 height 18
paste input "25-26 RT Stedi Inc. | D&O-EPL-FID renewal submission exp 10-15-2025 (quotes by …"
type textarea "x"
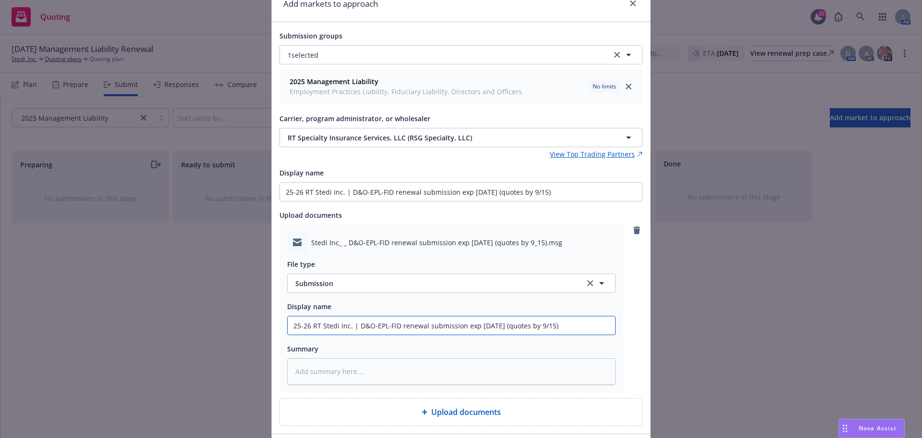
scroll to position [107, 0]
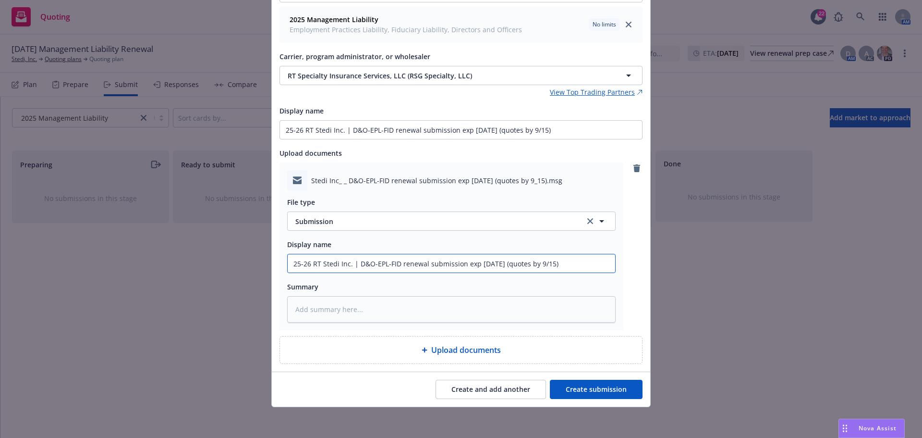
type input "25-26 RT Stedi Inc. | D&O-EPL-FID renewal submission exp 10-15-2025 (quotes by …"
click at [601, 392] on button "Create submission" at bounding box center [596, 389] width 93 height 19
type textarea "x"
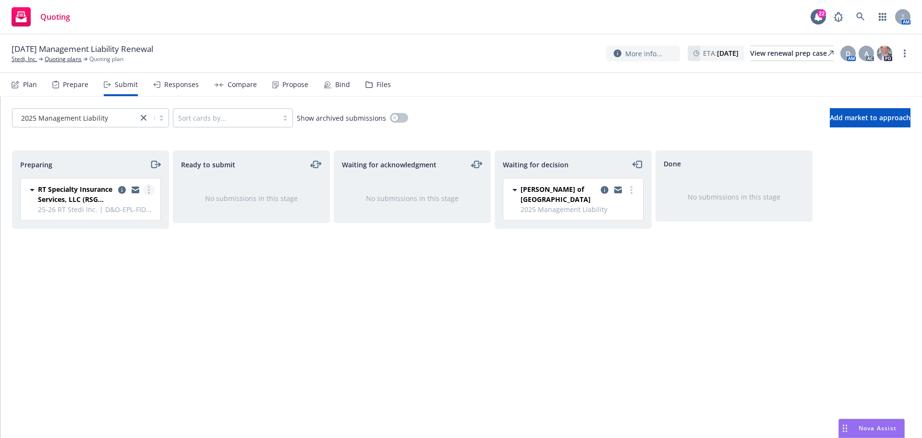
click at [147, 188] on link "more" at bounding box center [149, 190] width 12 height 12
click at [153, 163] on icon "moveRight" at bounding box center [155, 165] width 11 height 12
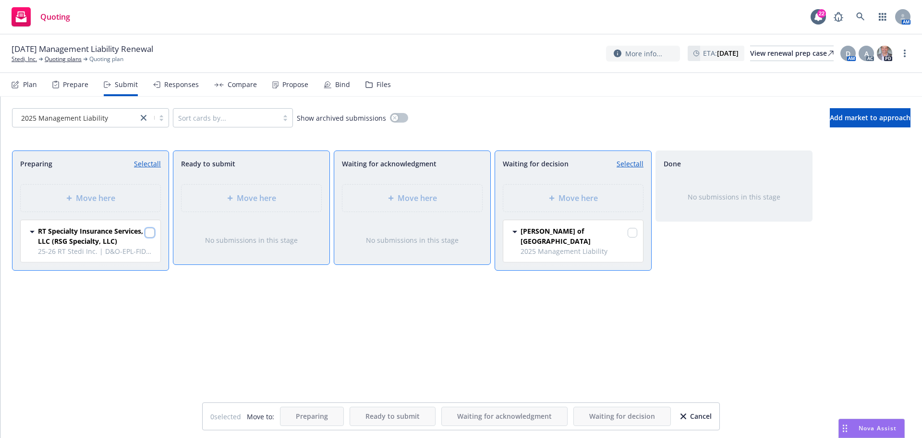
drag, startPoint x: 148, startPoint y: 232, endPoint x: 159, endPoint y: 236, distance: 12.5
click at [148, 232] on input "checkbox" at bounding box center [150, 233] width 10 height 10
checkbox input "true"
click at [573, 198] on span "Move here" at bounding box center [578, 198] width 39 height 12
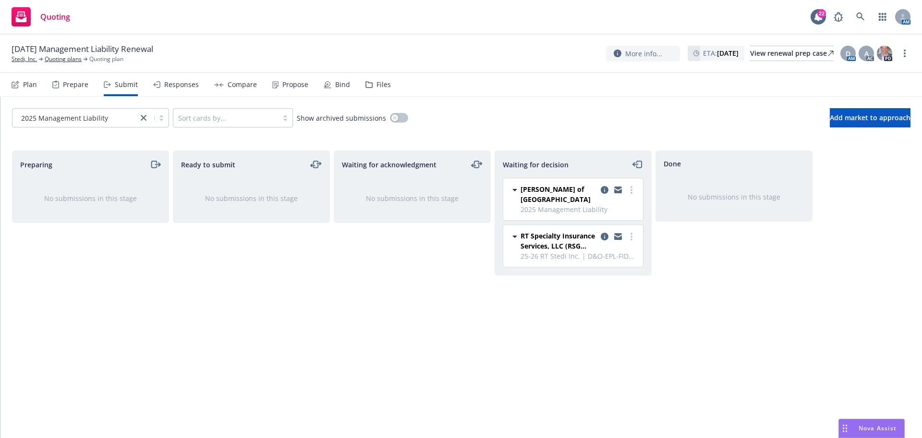
click at [377, 84] on div "Files" at bounding box center [384, 85] width 14 height 8
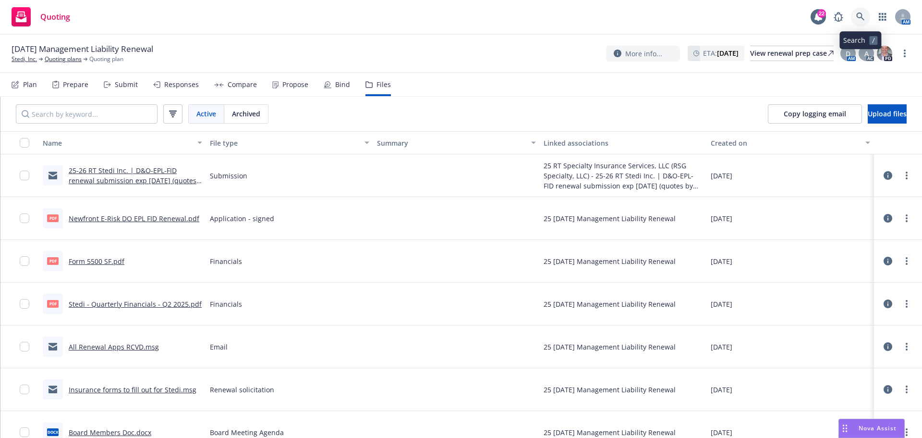
click at [859, 15] on icon at bounding box center [861, 16] width 9 height 9
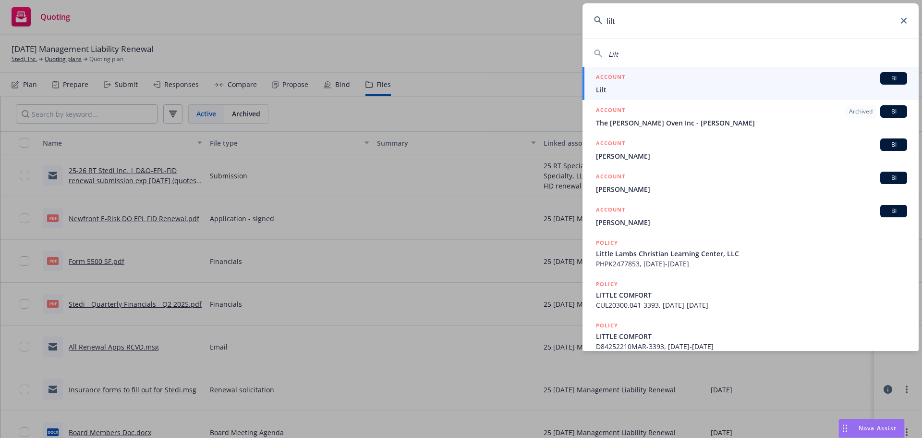
type input "lilt"
click at [605, 89] on span "Lilt" at bounding box center [751, 90] width 311 height 10
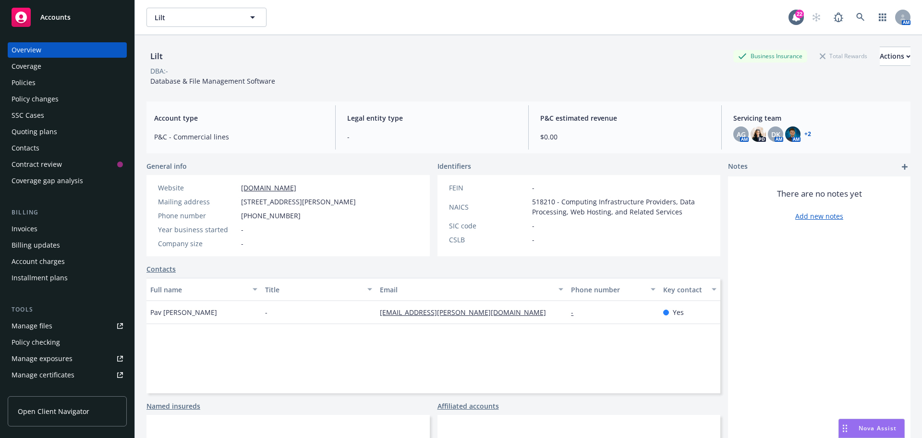
click at [31, 84] on div "Policies" at bounding box center [24, 82] width 24 height 15
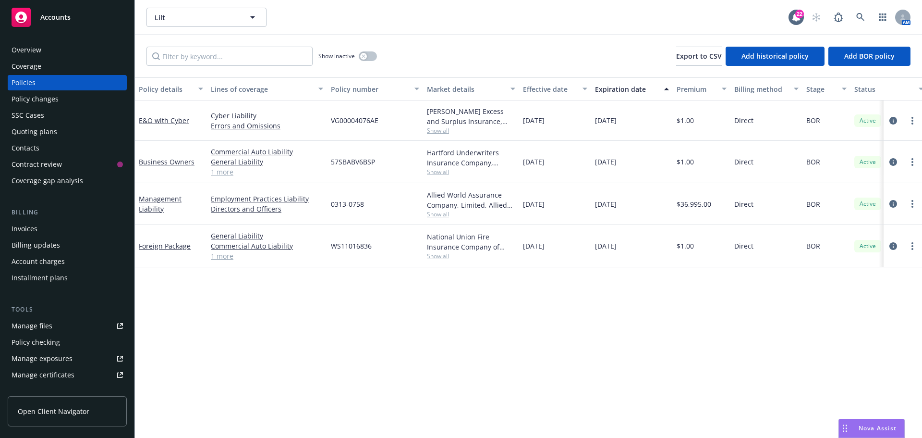
click at [24, 128] on div "Quoting plans" at bounding box center [35, 131] width 46 height 15
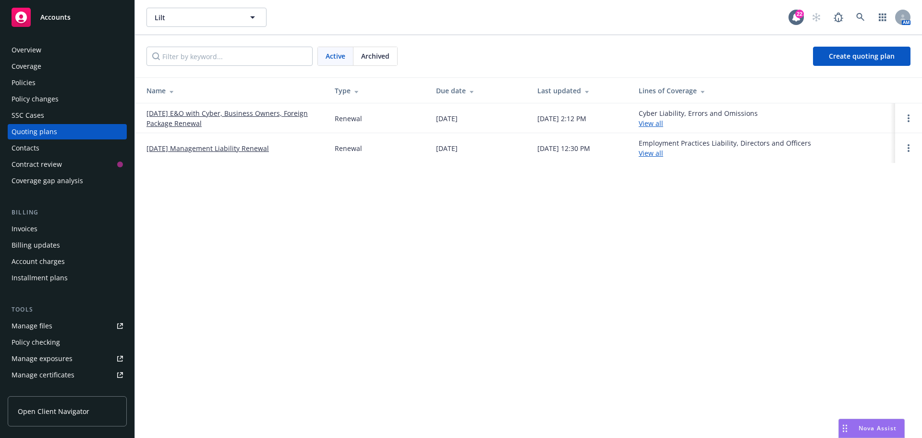
click at [217, 151] on link "[DATE] Management Liability Renewal" at bounding box center [208, 148] width 123 height 10
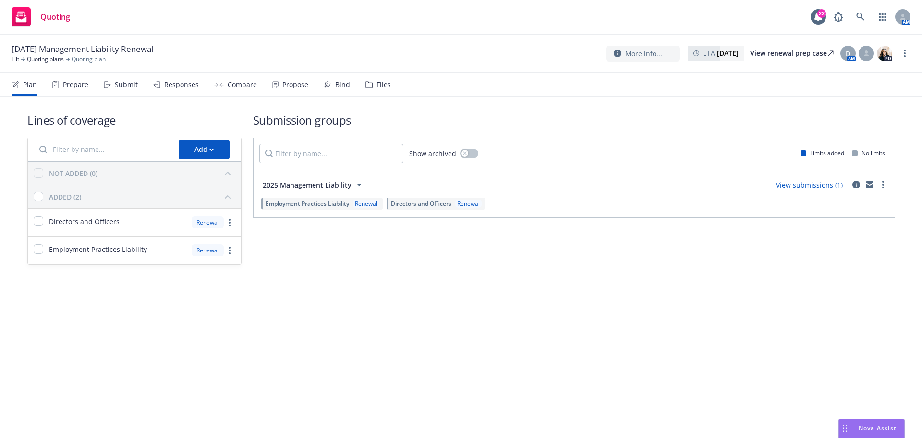
click at [810, 184] on link "View submissions (1)" at bounding box center [809, 184] width 67 height 9
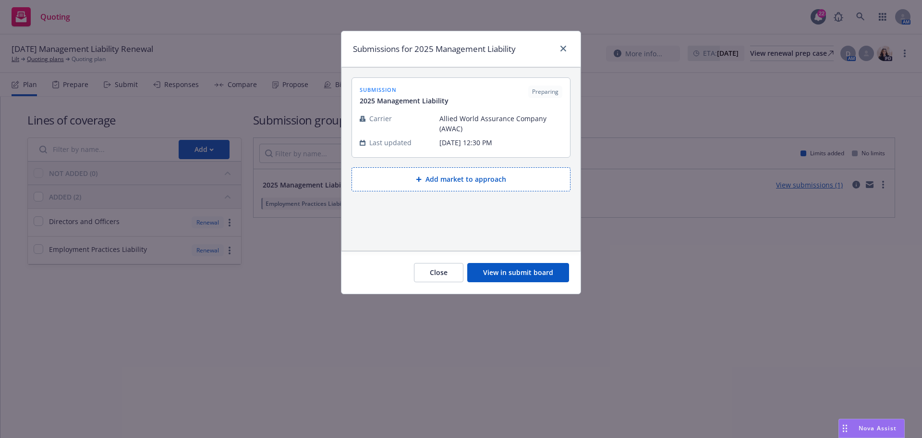
click at [531, 276] on button "View in submit board" at bounding box center [518, 272] width 102 height 19
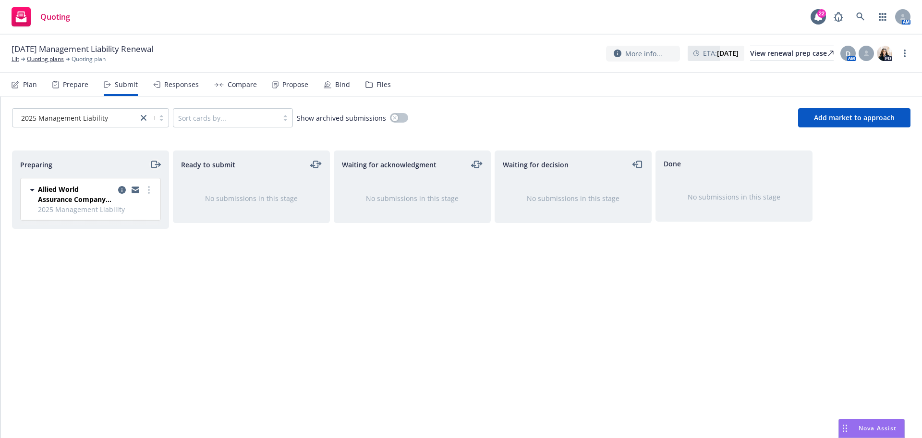
click at [155, 164] on icon "moveRight" at bounding box center [157, 164] width 5 height 0
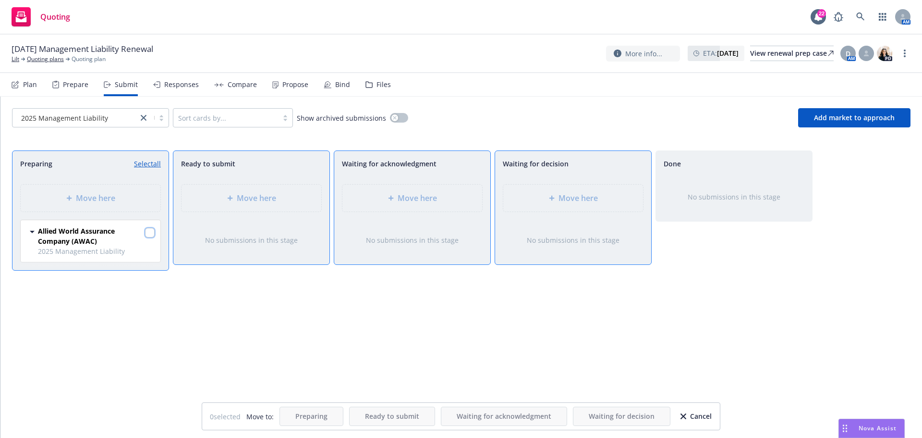
click at [154, 232] on input "checkbox" at bounding box center [150, 233] width 10 height 10
checkbox input "true"
click at [563, 201] on span "Move here" at bounding box center [578, 198] width 39 height 12
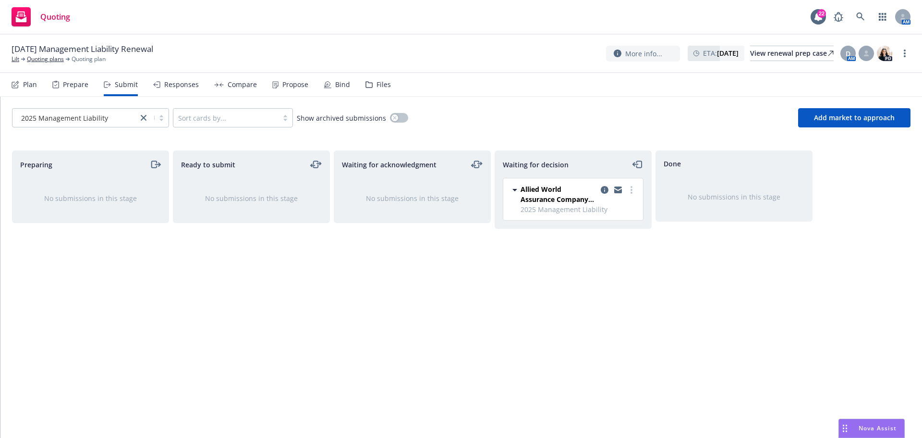
click at [383, 89] on div "Files" at bounding box center [378, 84] width 25 height 23
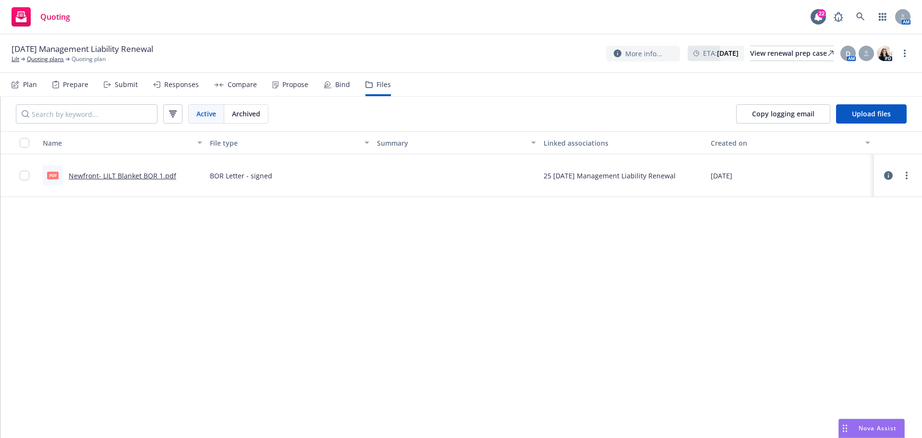
click at [48, 221] on div "Name File type Summary Linked associations Created on pdf Newfront- LILT Blanke…" at bounding box center [461, 284] width 922 height 307
click at [17, 60] on link "Lilt" at bounding box center [16, 59] width 8 height 9
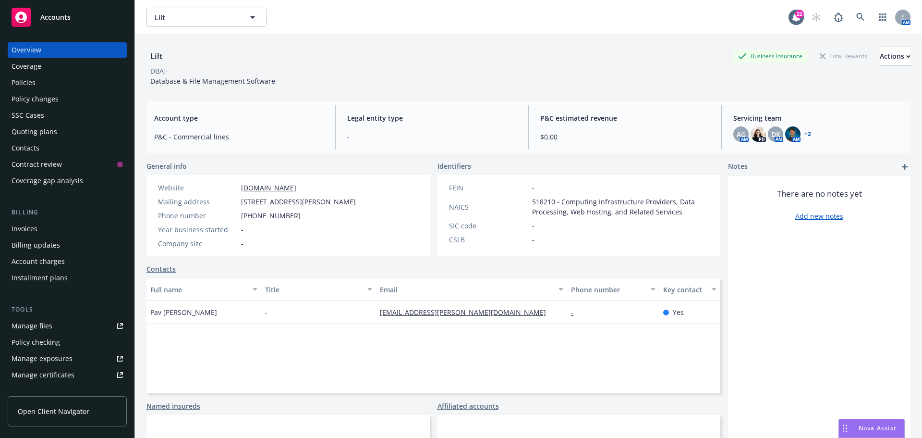
click at [28, 85] on div "Policies" at bounding box center [24, 82] width 24 height 15
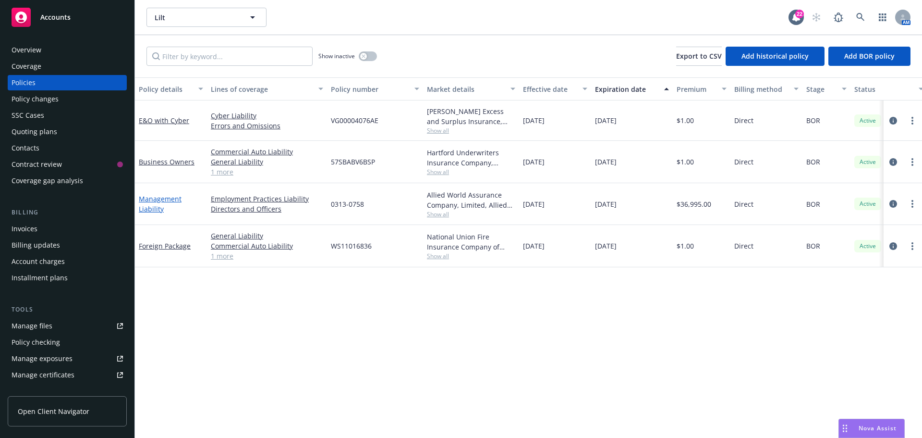
click at [160, 196] on link "Management Liability" at bounding box center [160, 203] width 43 height 19
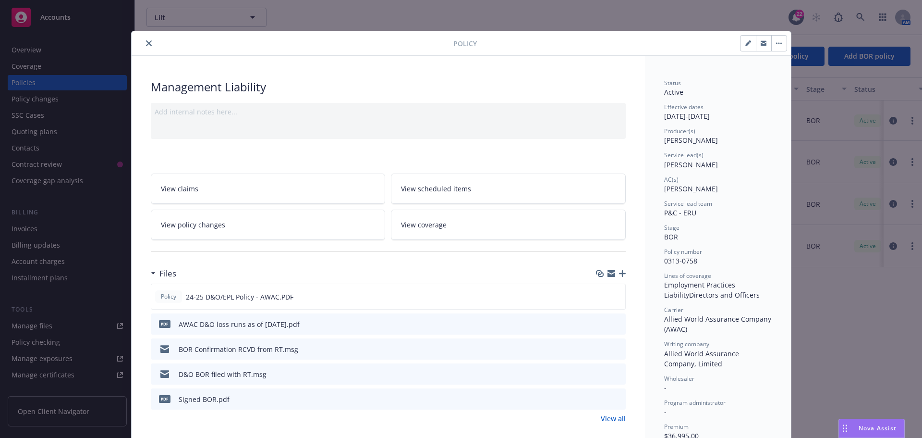
click at [147, 41] on icon "close" at bounding box center [149, 43] width 6 height 6
